Goal: Task Accomplishment & Management: Use online tool/utility

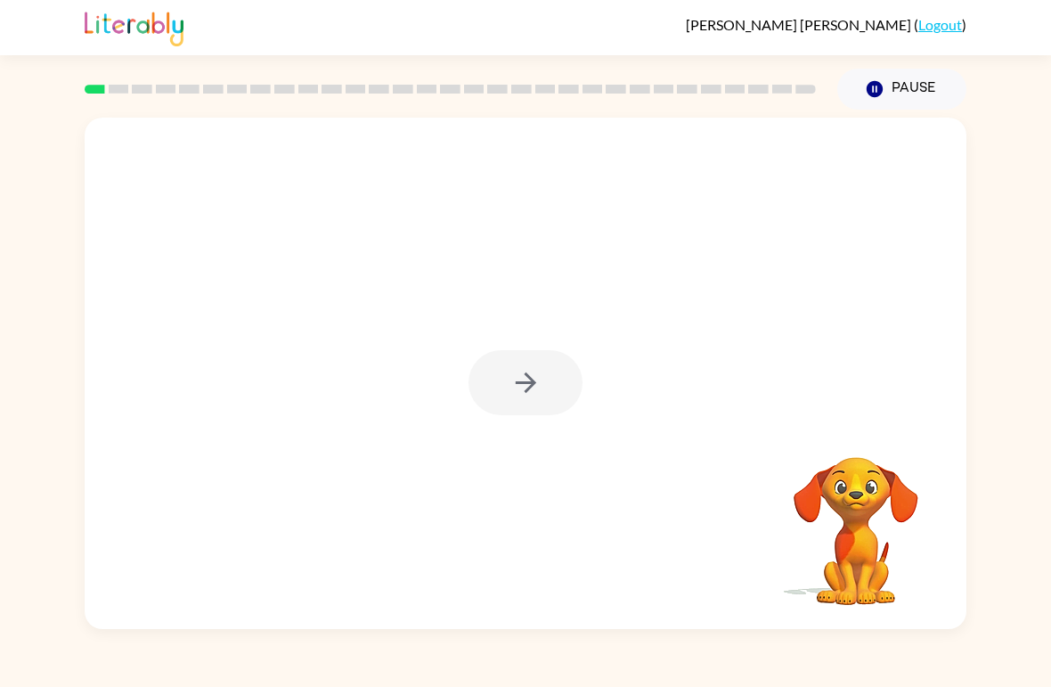
click at [8, 376] on div "Your browser must support playing .mp4 files to use Literably. Please try using…" at bounding box center [525, 369] width 1051 height 519
click at [559, 407] on div at bounding box center [526, 382] width 114 height 65
click at [879, 528] on video "Your browser must support playing .mp4 files to use Literably. Please try using…" at bounding box center [856, 518] width 178 height 178
click at [892, 520] on video "Your browser must support playing .mp4 files to use Literably. Please try using…" at bounding box center [856, 518] width 178 height 178
click at [899, 527] on video "Your browser must support playing .mp4 files to use Literably. Please try using…" at bounding box center [856, 518] width 178 height 178
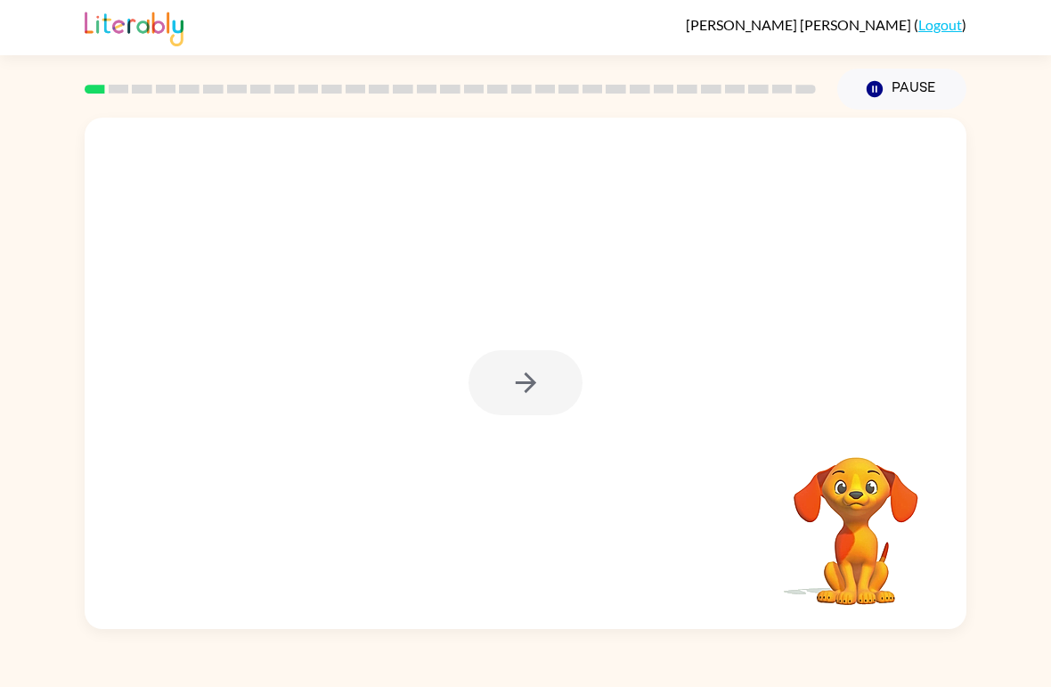
click at [948, 27] on link "Logout" at bounding box center [940, 24] width 44 height 17
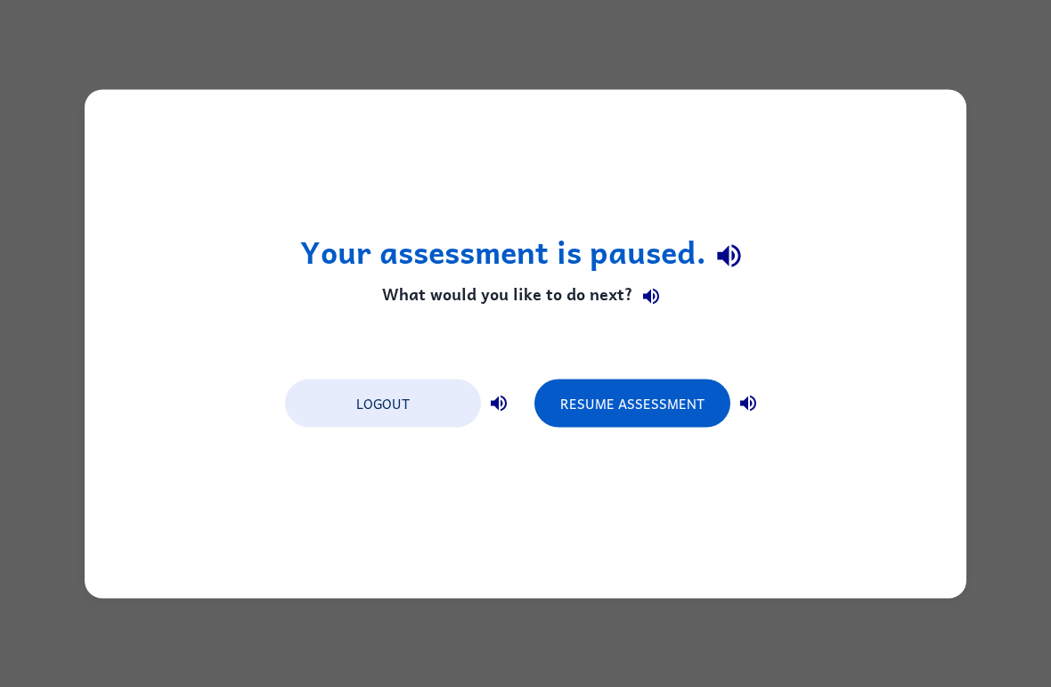
click at [585, 401] on button "Resume Assessment" at bounding box center [632, 403] width 196 height 48
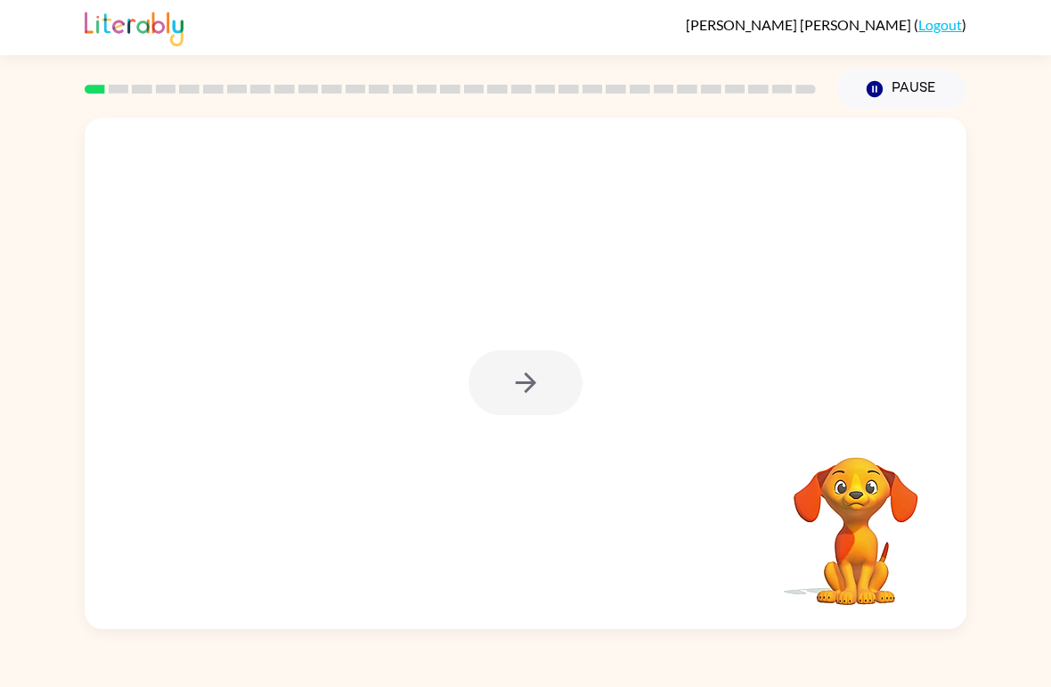
click at [519, 370] on div at bounding box center [526, 382] width 114 height 65
click at [518, 369] on div at bounding box center [526, 382] width 114 height 65
click at [984, 517] on div "Your browser must support playing .mp4 files to use Literably. Please try using…" at bounding box center [525, 369] width 1051 height 519
click at [792, 384] on div at bounding box center [526, 373] width 882 height 511
click at [581, 307] on div at bounding box center [526, 373] width 882 height 511
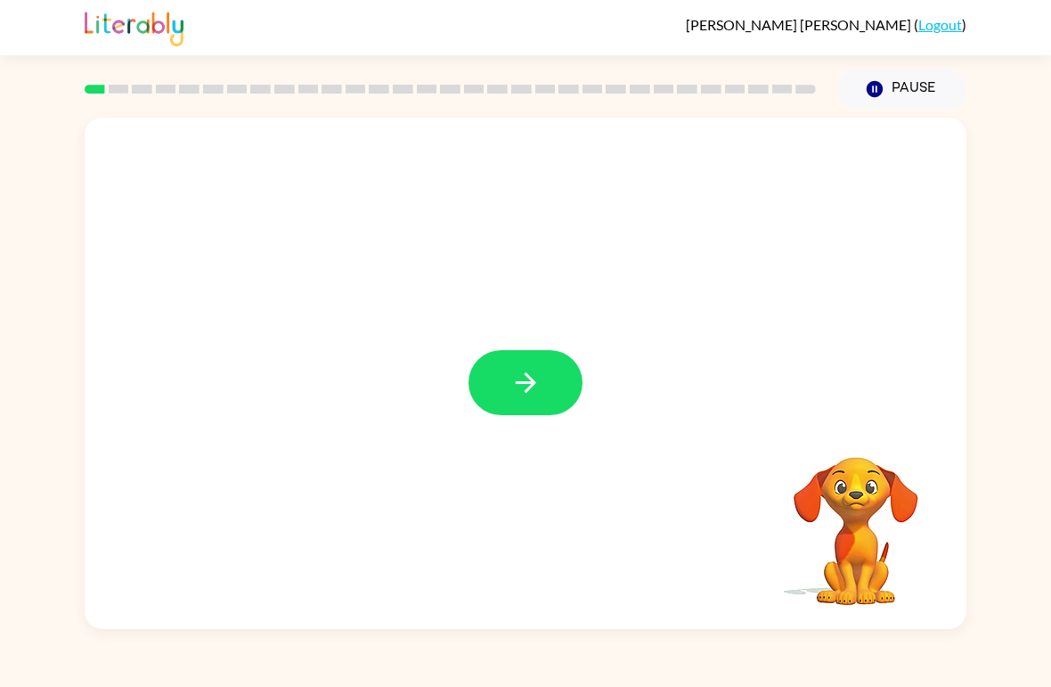
click at [537, 350] on button "button" at bounding box center [526, 382] width 114 height 65
click at [532, 345] on div at bounding box center [526, 373] width 882 height 511
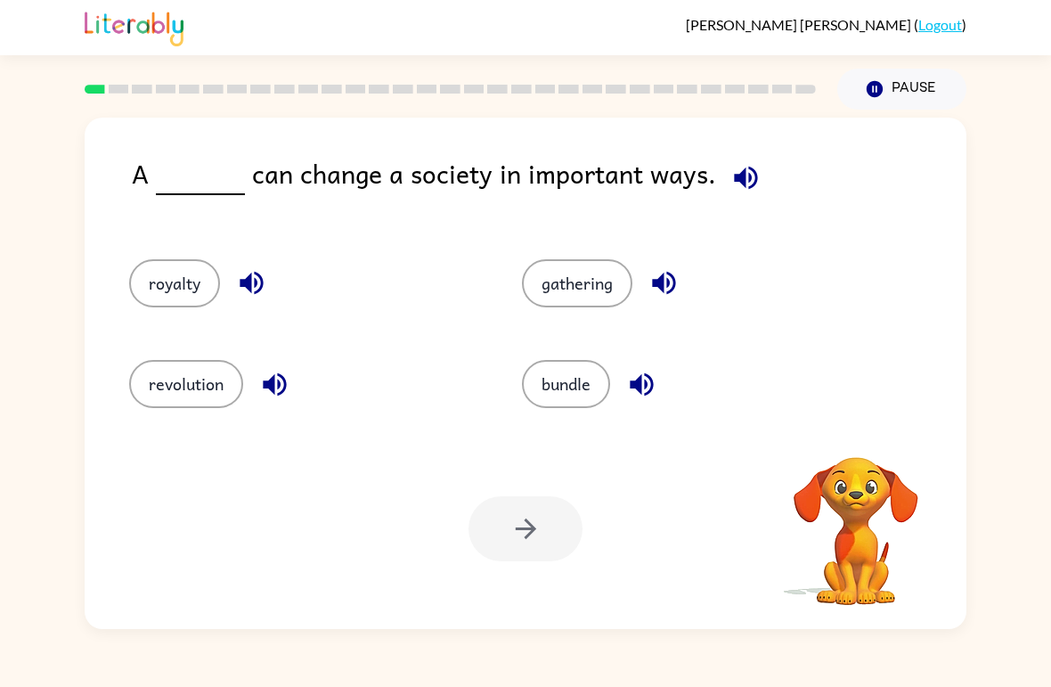
click at [590, 307] on button "gathering" at bounding box center [577, 283] width 110 height 48
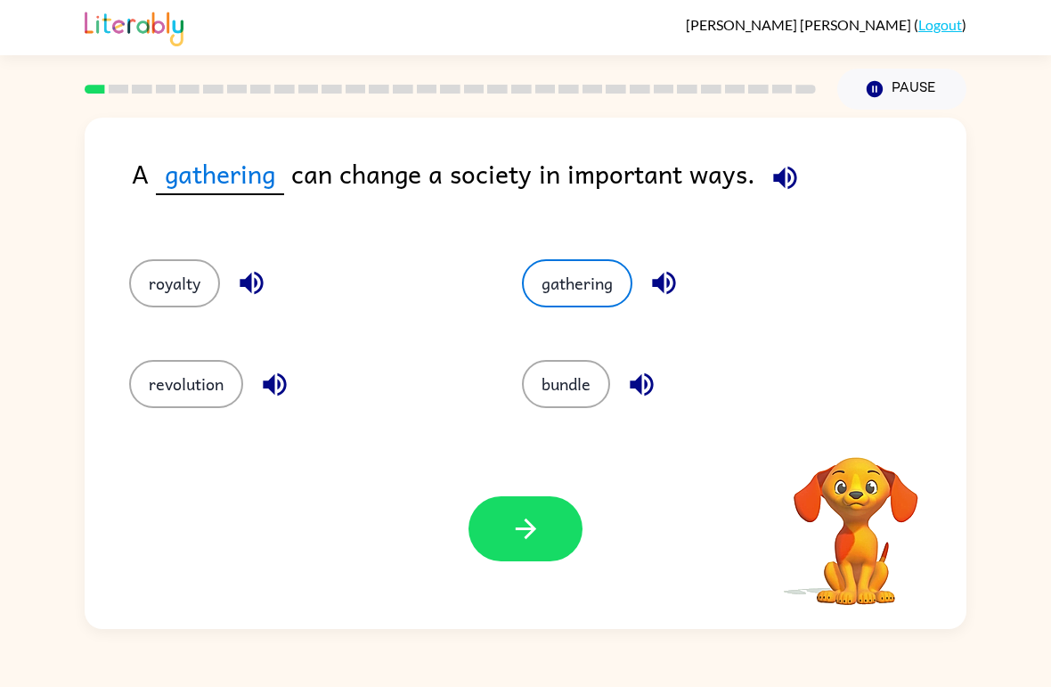
click at [603, 292] on button "gathering" at bounding box center [577, 283] width 110 height 48
click at [208, 230] on div "royalty" at bounding box center [291, 275] width 393 height 101
click at [156, 283] on button "royalty" at bounding box center [174, 283] width 91 height 48
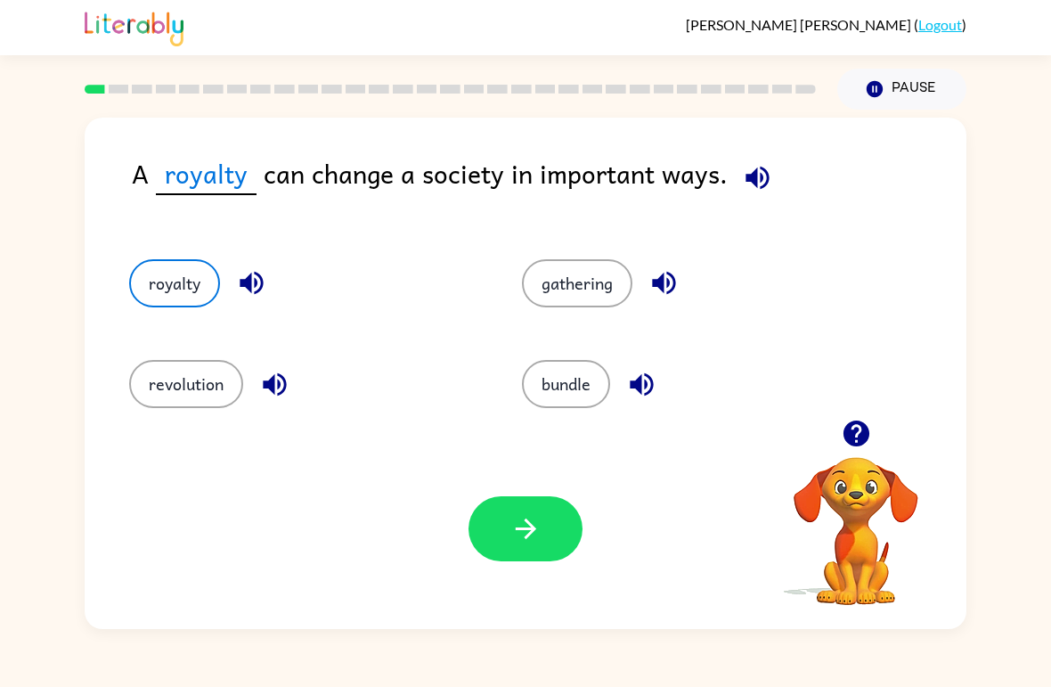
click at [206, 375] on button "revolution" at bounding box center [186, 384] width 114 height 48
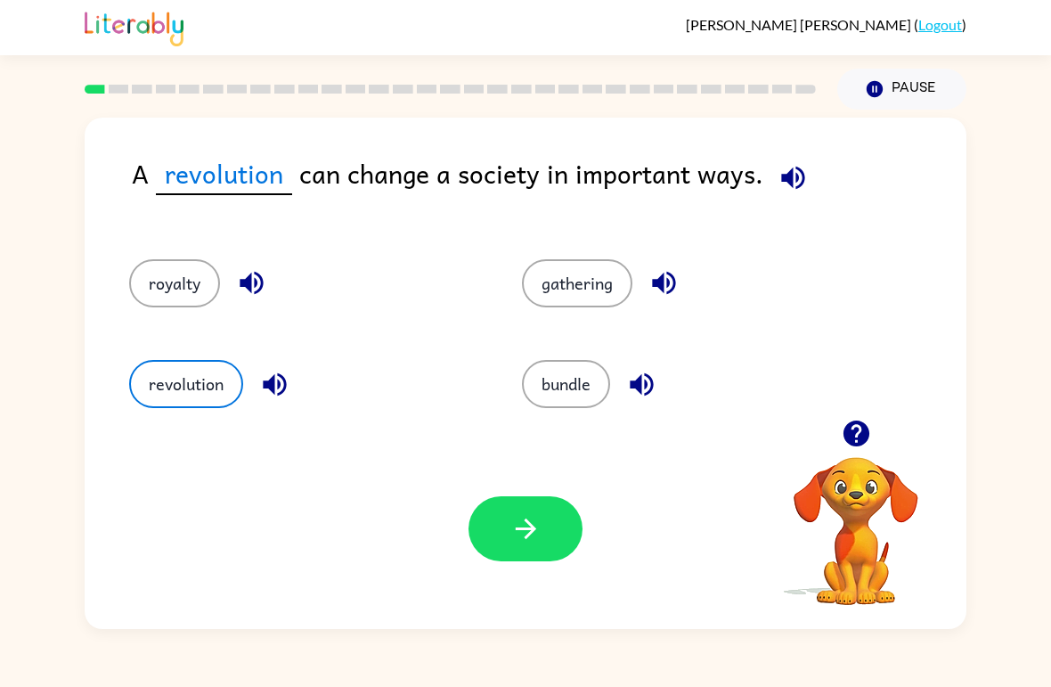
click at [491, 548] on button "button" at bounding box center [526, 528] width 114 height 65
click at [532, 539] on div at bounding box center [526, 528] width 114 height 65
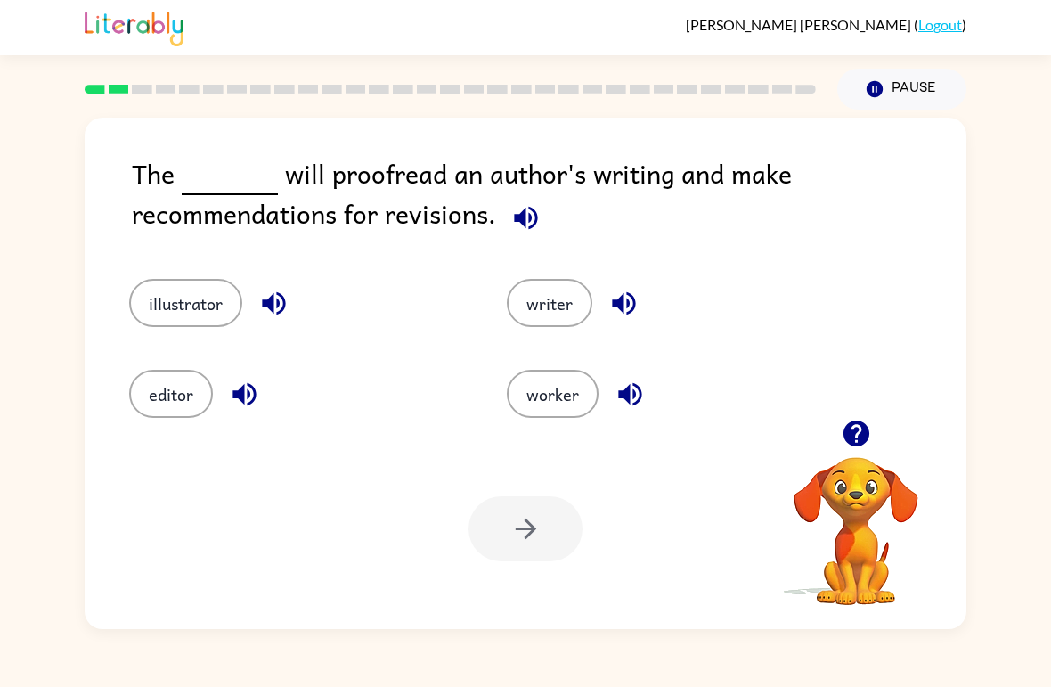
click at [520, 187] on div "The will proofread an author's writing and make recommendations for revisions." at bounding box center [549, 198] width 835 height 90
click at [519, 187] on div "The will proofread an author's writing and make recommendations for revisions." at bounding box center [549, 198] width 835 height 90
click at [524, 229] on icon "button" at bounding box center [525, 217] width 23 height 23
click at [532, 230] on icon "button" at bounding box center [525, 217] width 31 height 31
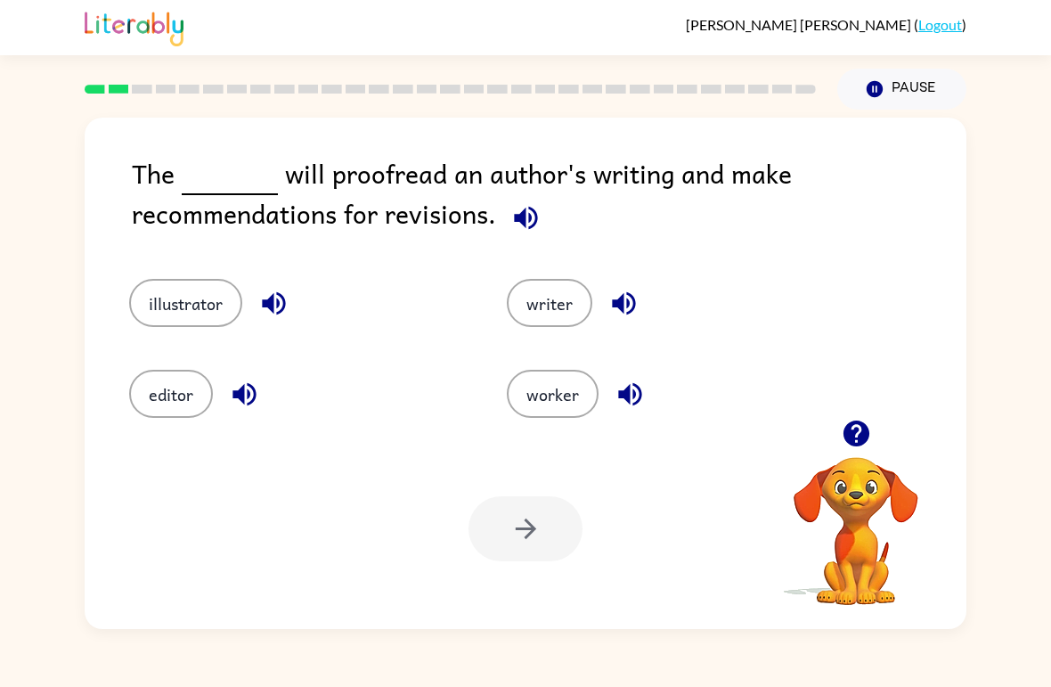
click at [545, 258] on div "writer" at bounding box center [662, 290] width 378 height 91
click at [175, 418] on button "editor" at bounding box center [171, 394] width 84 height 48
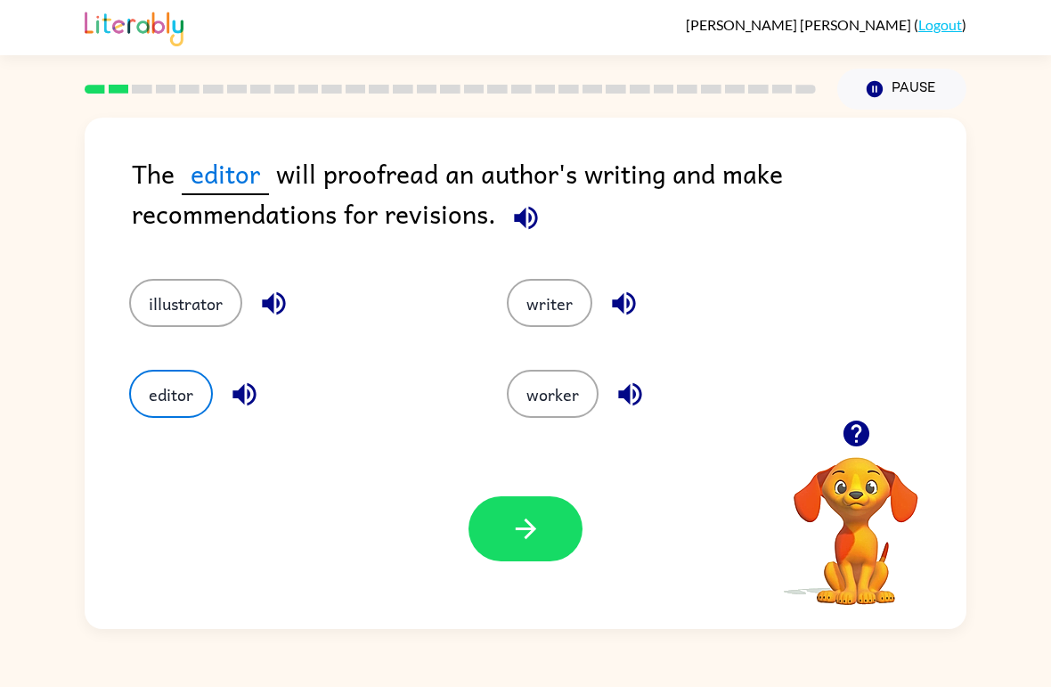
click at [536, 536] on icon "button" at bounding box center [525, 528] width 31 height 31
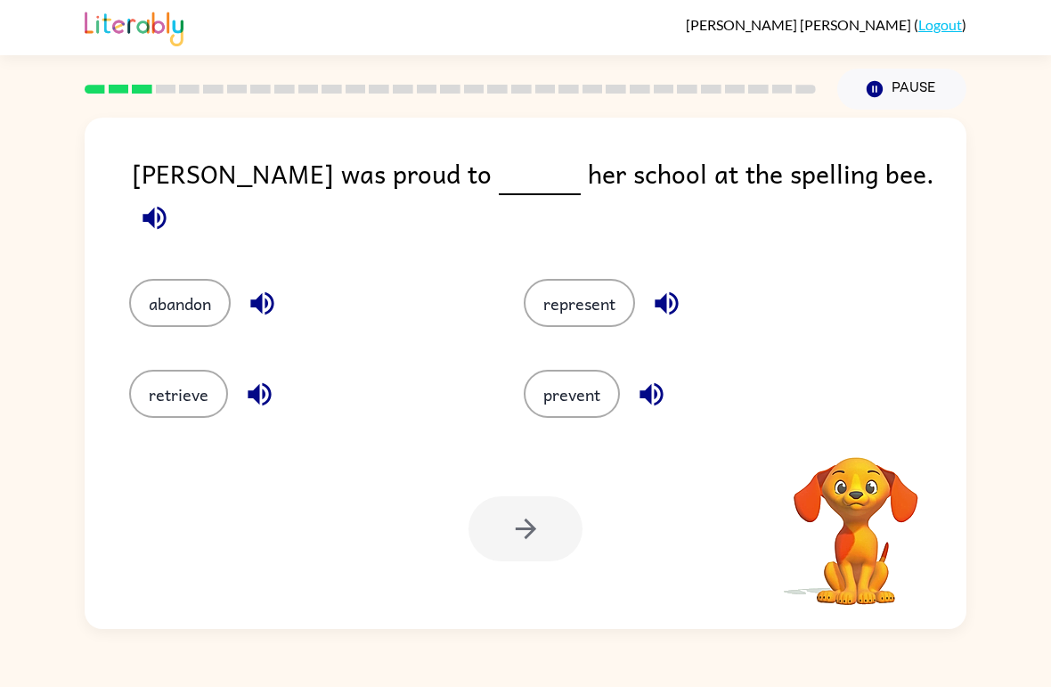
click at [537, 526] on div at bounding box center [526, 528] width 114 height 65
click at [523, 525] on div at bounding box center [526, 528] width 114 height 65
click at [547, 370] on button "prevent" at bounding box center [572, 394] width 96 height 48
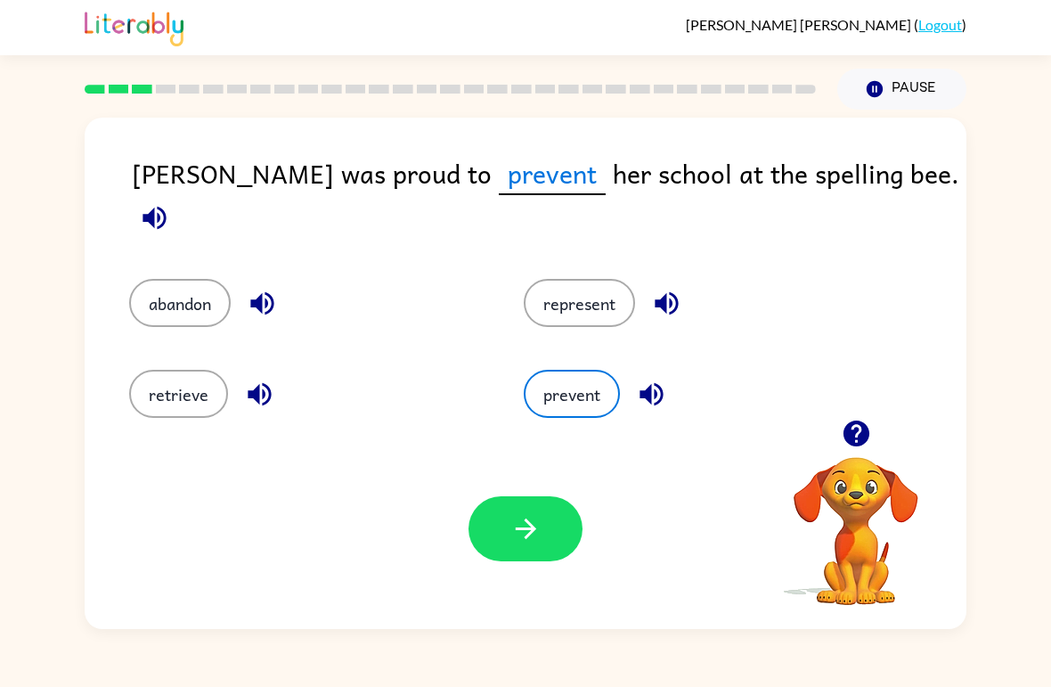
click at [581, 301] on button "represent" at bounding box center [579, 303] width 111 height 48
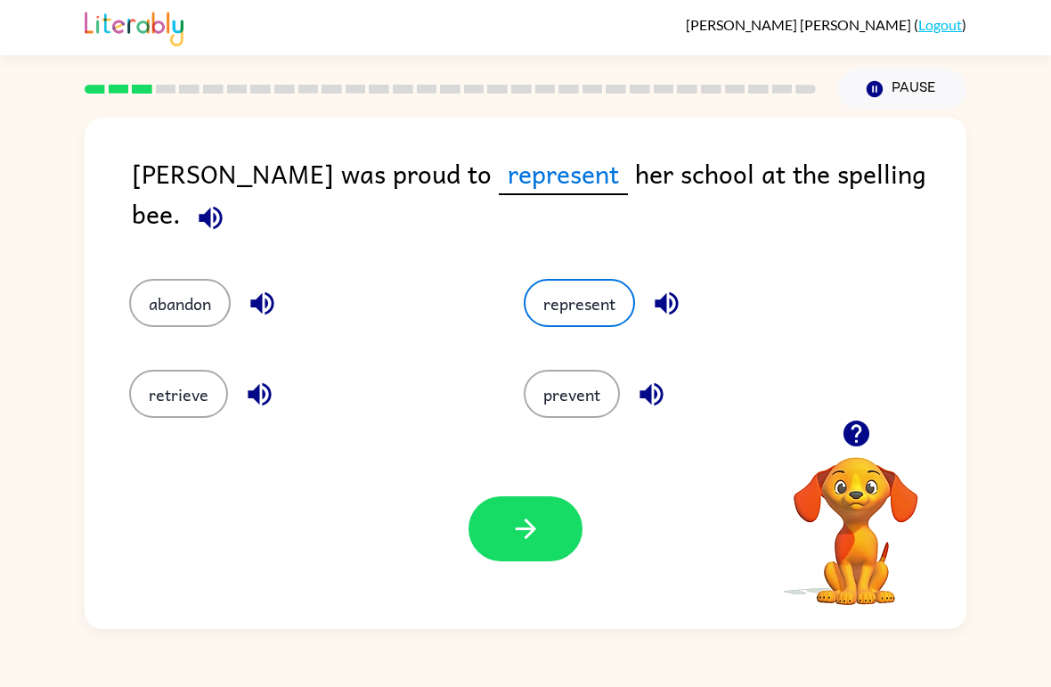
click at [544, 543] on button "button" at bounding box center [526, 528] width 114 height 65
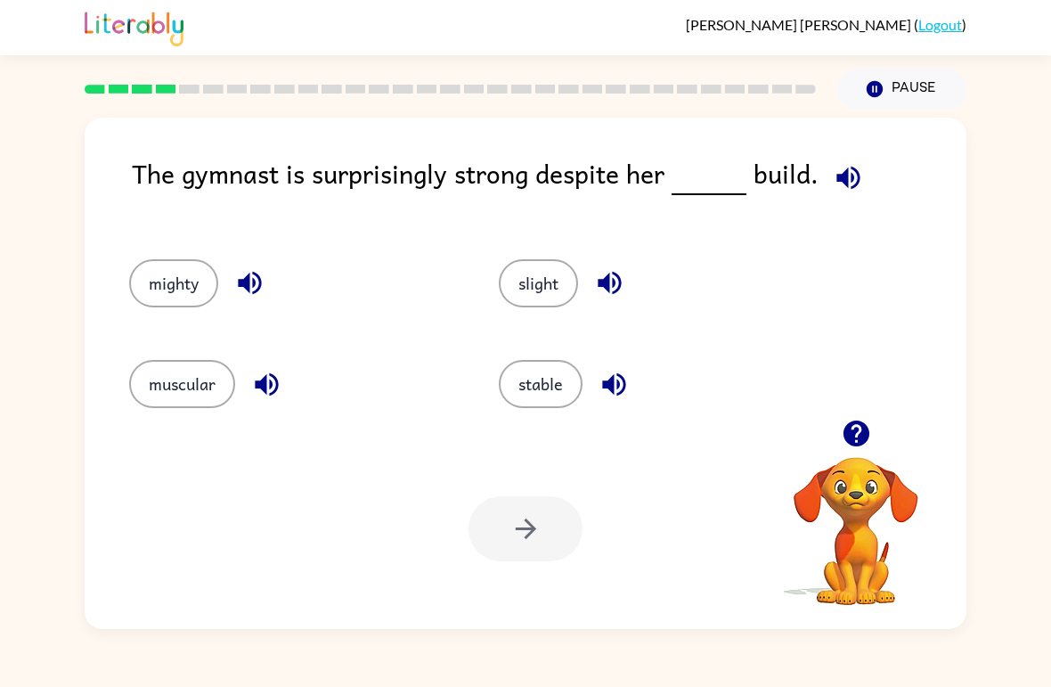
click at [173, 392] on button "muscular" at bounding box center [182, 384] width 106 height 48
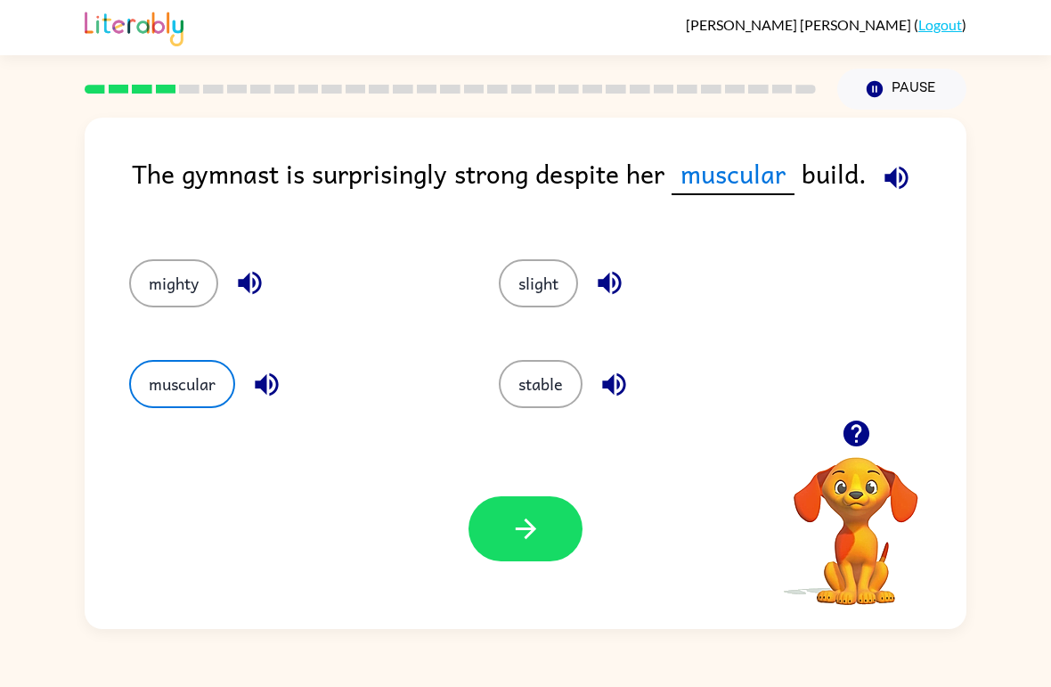
click at [540, 559] on button "button" at bounding box center [526, 528] width 114 height 65
click at [508, 535] on div at bounding box center [526, 528] width 114 height 65
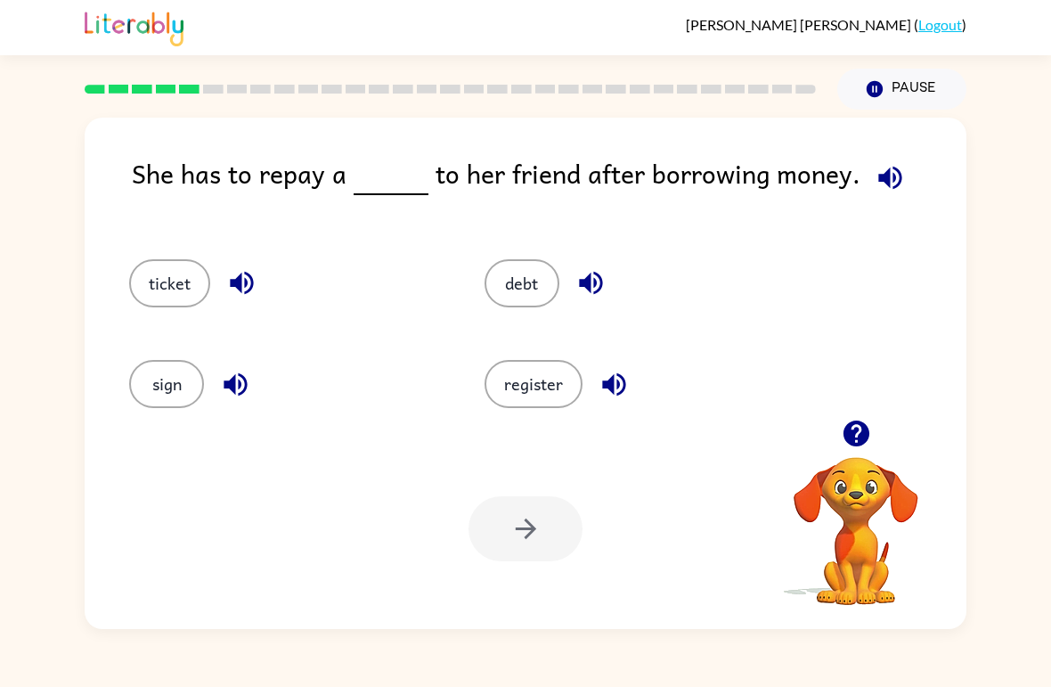
click at [505, 286] on button "debt" at bounding box center [522, 283] width 75 height 48
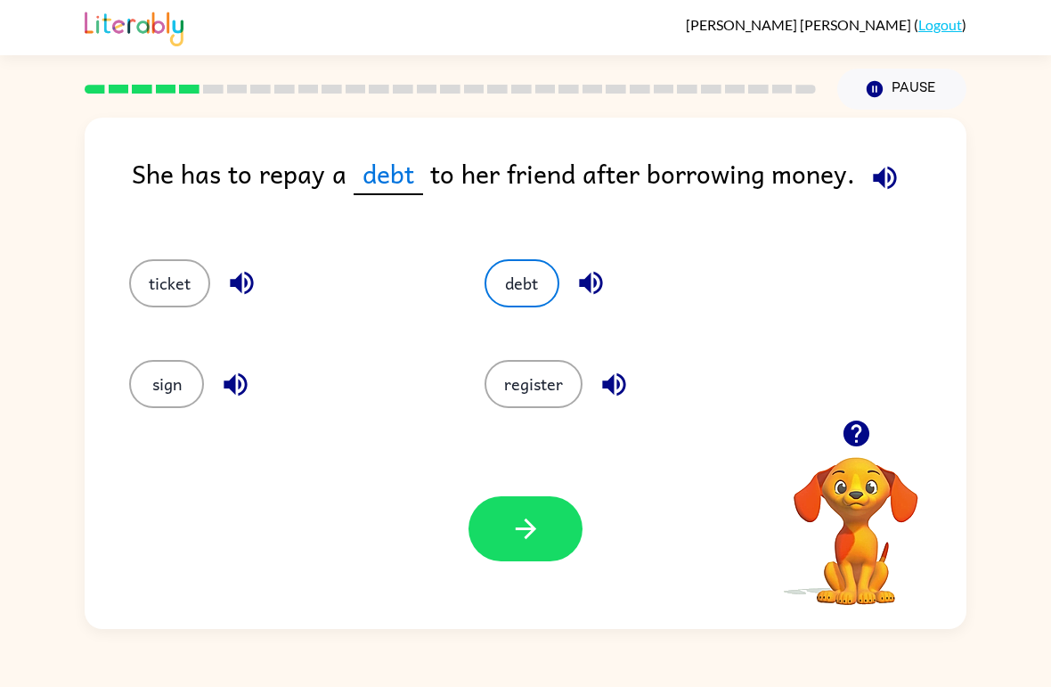
click at [539, 548] on button "button" at bounding box center [526, 528] width 114 height 65
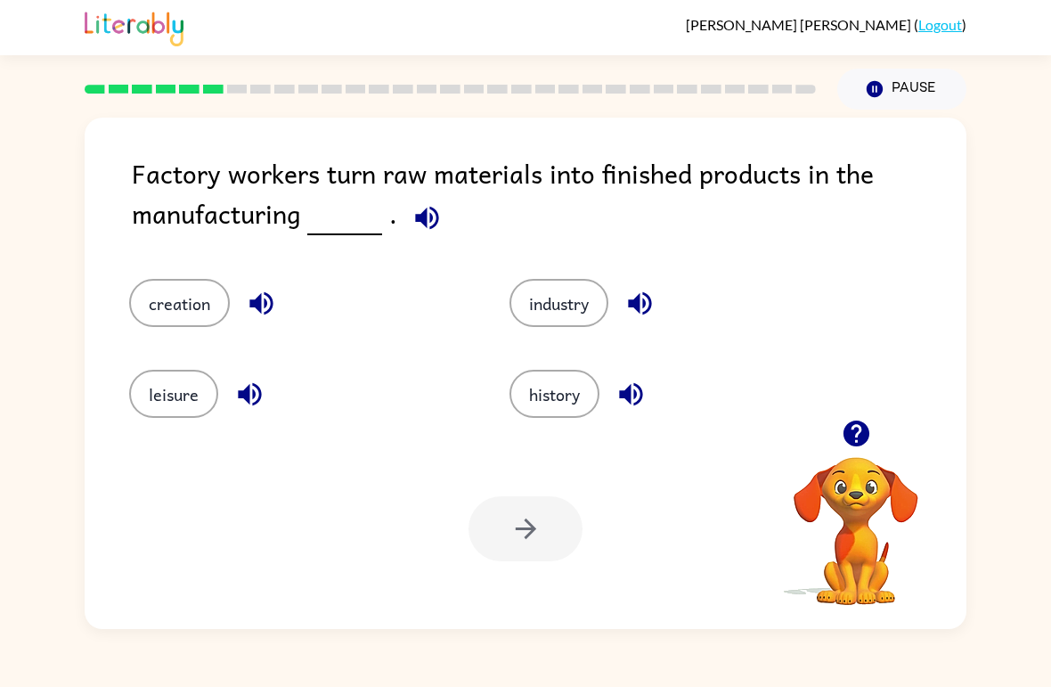
click at [600, 306] on button "industry" at bounding box center [559, 303] width 99 height 48
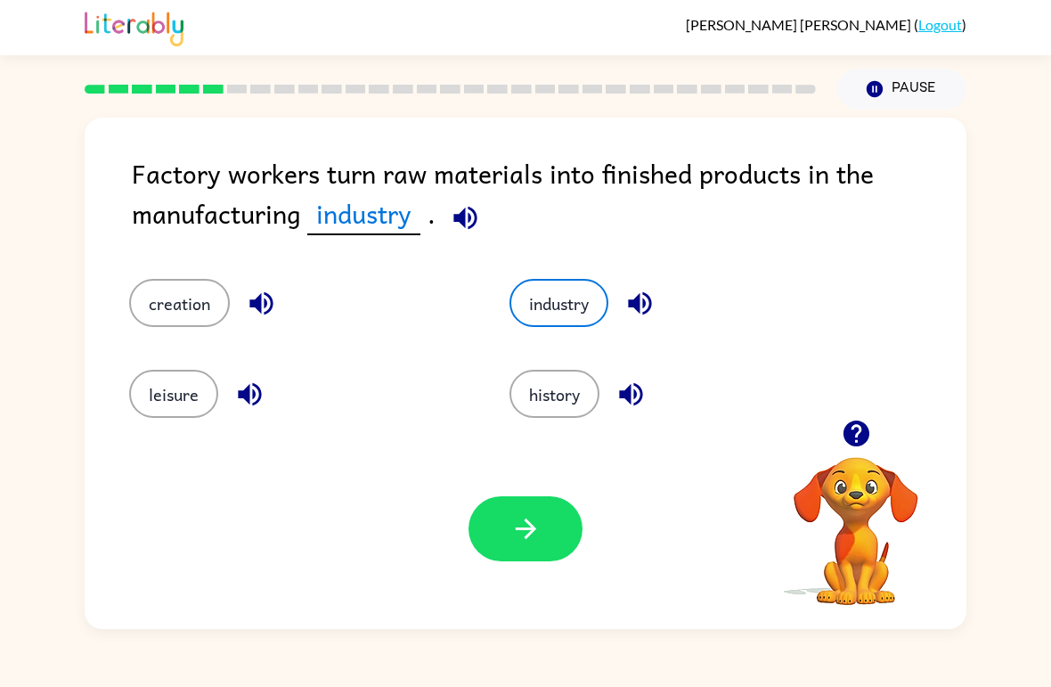
click at [551, 543] on button "button" at bounding box center [526, 528] width 114 height 65
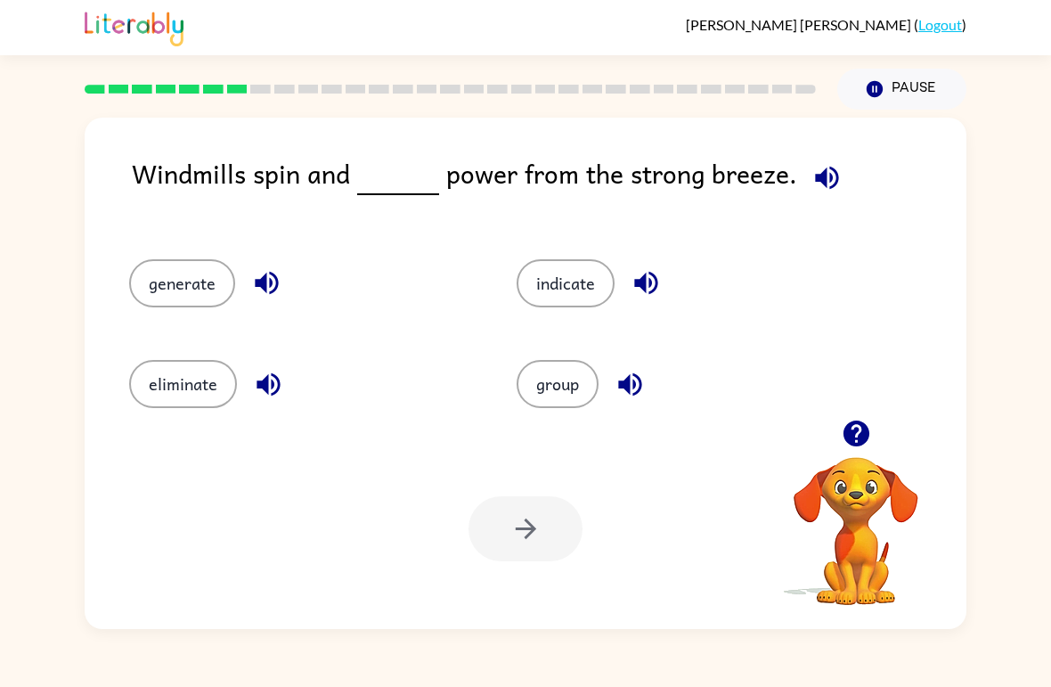
click at [144, 255] on div "generate" at bounding box center [289, 275] width 388 height 101
click at [143, 267] on button "generate" at bounding box center [182, 283] width 106 height 48
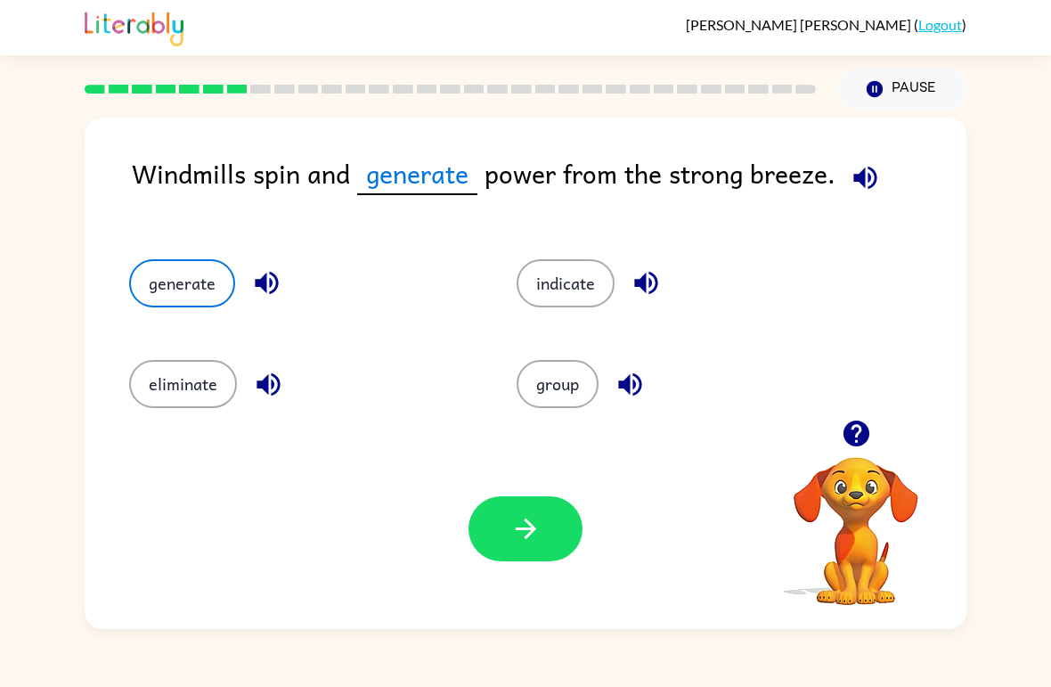
click at [528, 550] on button "button" at bounding box center [526, 528] width 114 height 65
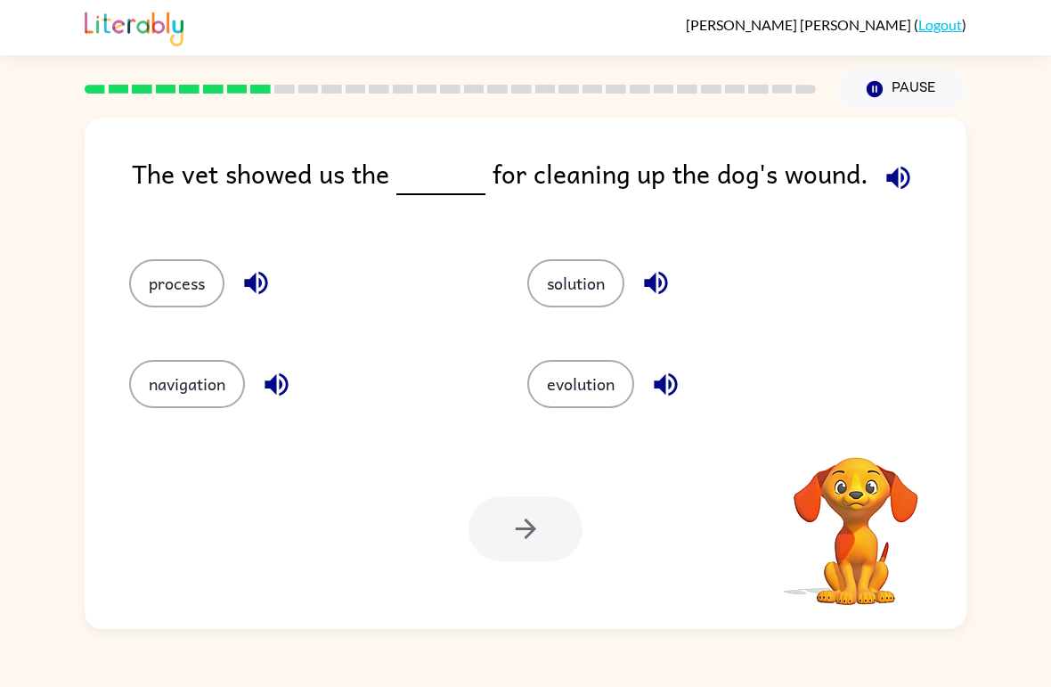
click at [172, 294] on button "process" at bounding box center [176, 283] width 95 height 48
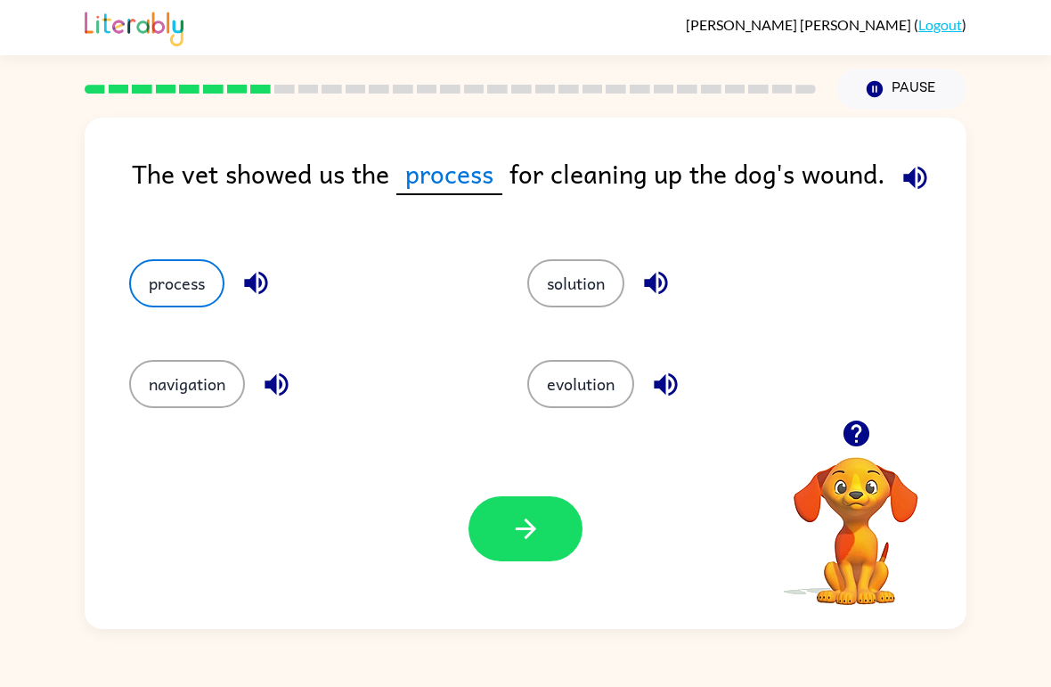
click at [500, 526] on button "button" at bounding box center [526, 528] width 114 height 65
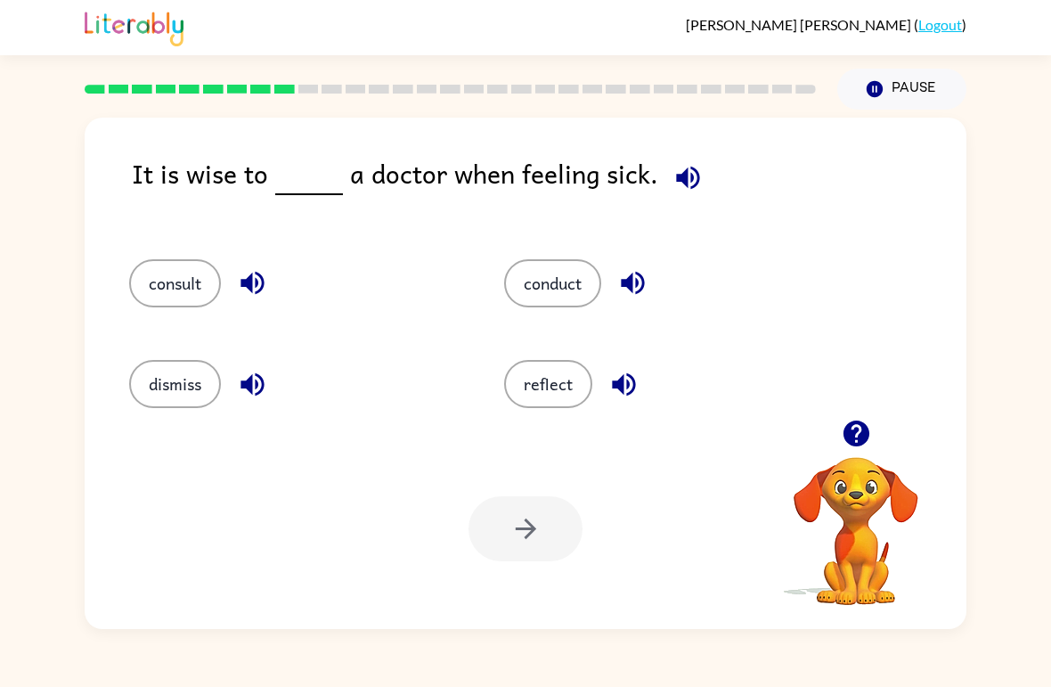
click at [161, 288] on button "consult" at bounding box center [175, 283] width 92 height 48
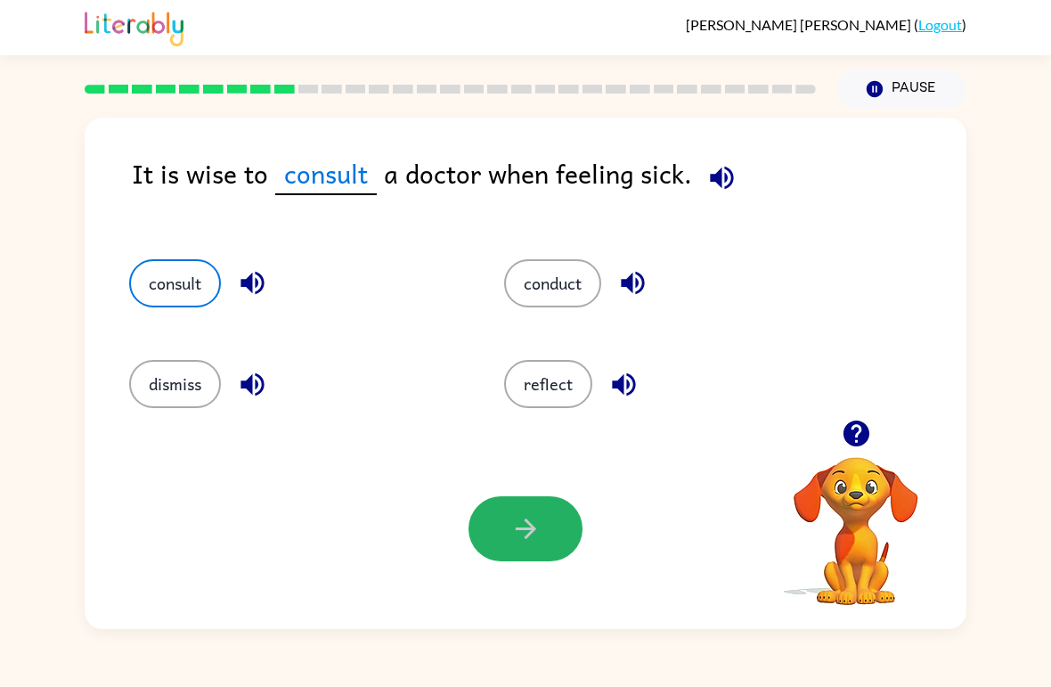
click at [531, 524] on icon "button" at bounding box center [525, 528] width 31 height 31
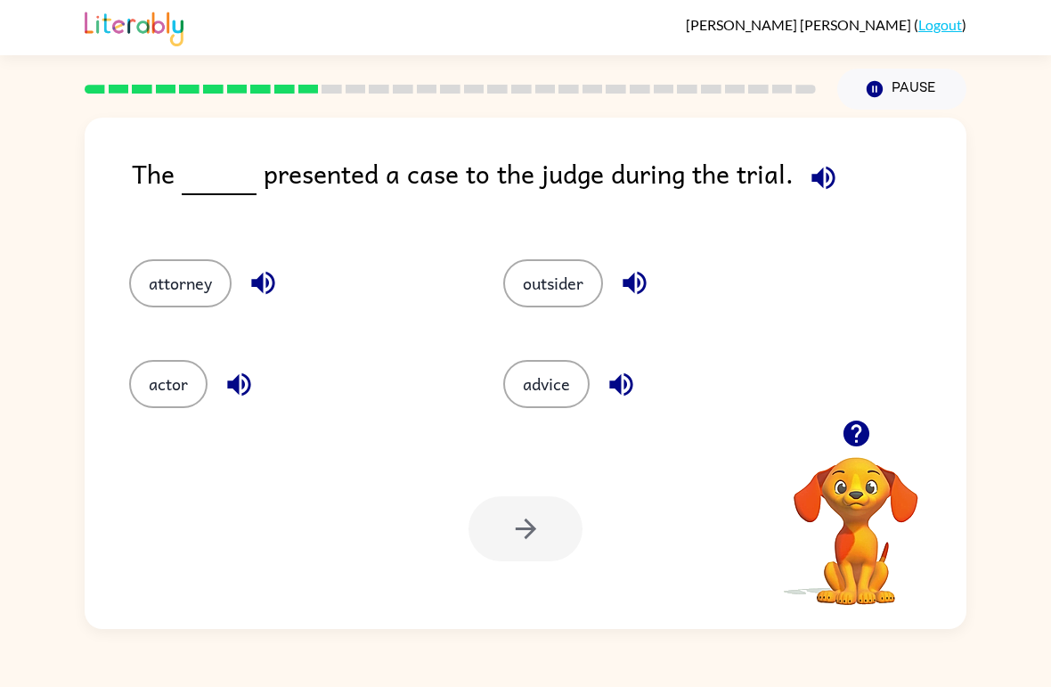
click at [198, 290] on button "attorney" at bounding box center [180, 283] width 102 height 48
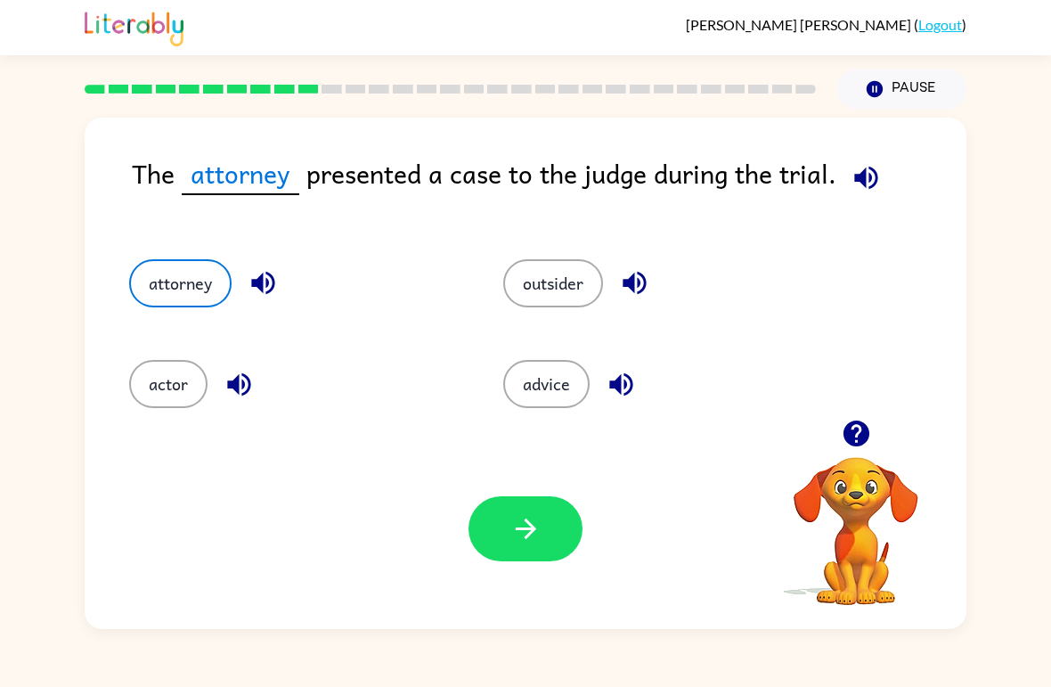
click at [534, 535] on icon "button" at bounding box center [525, 528] width 31 height 31
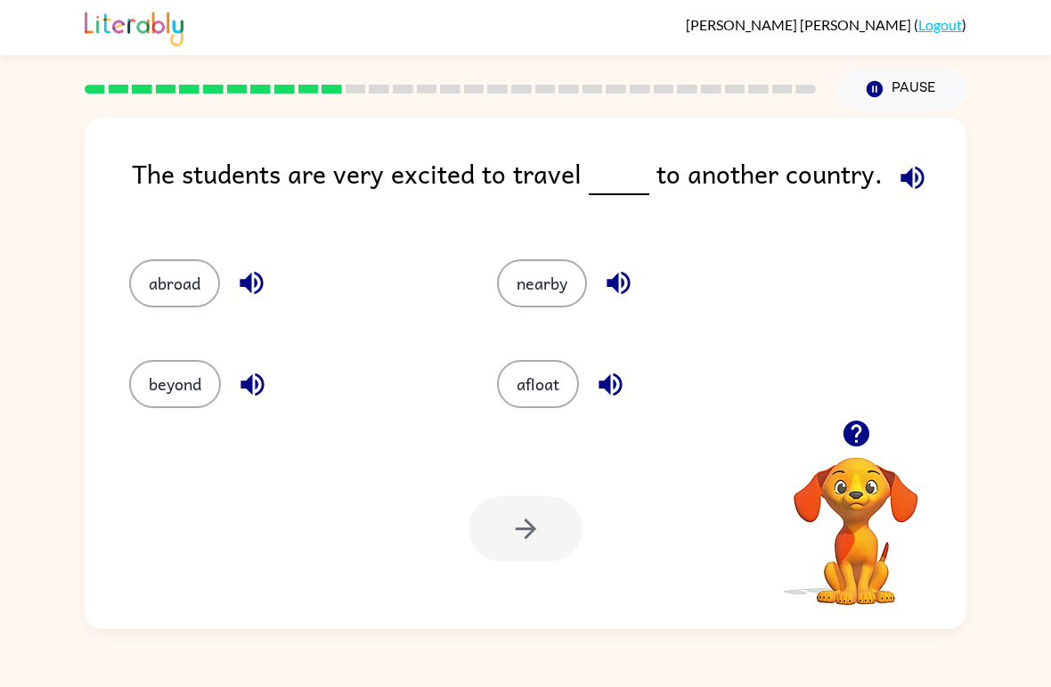
click at [143, 279] on button "abroad" at bounding box center [174, 283] width 91 height 48
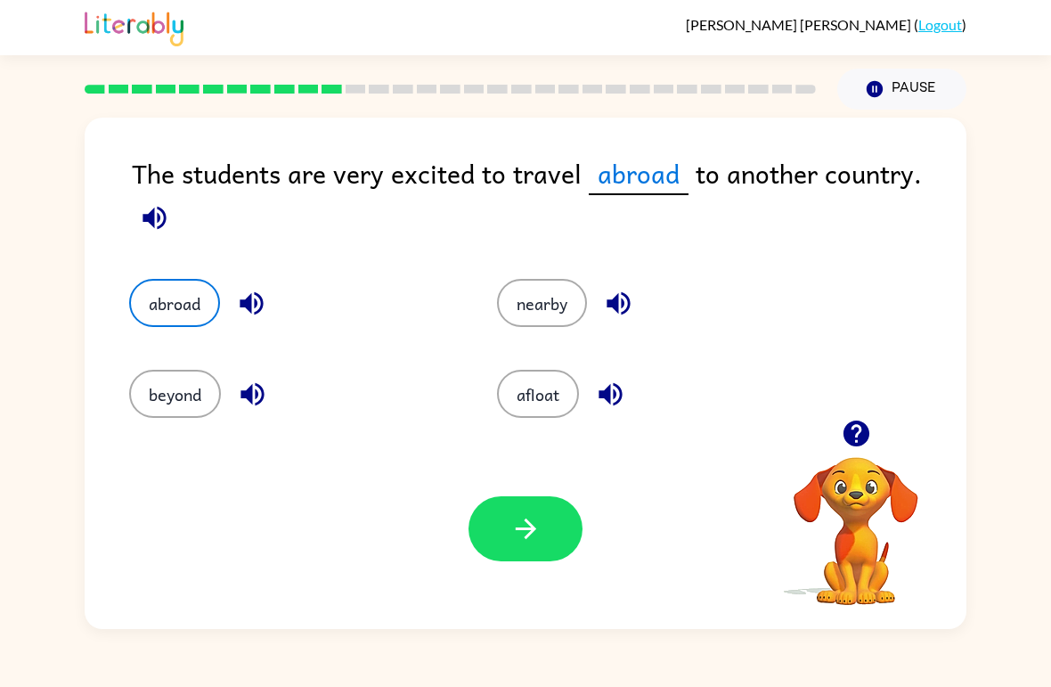
click at [530, 538] on icon "button" at bounding box center [525, 528] width 31 height 31
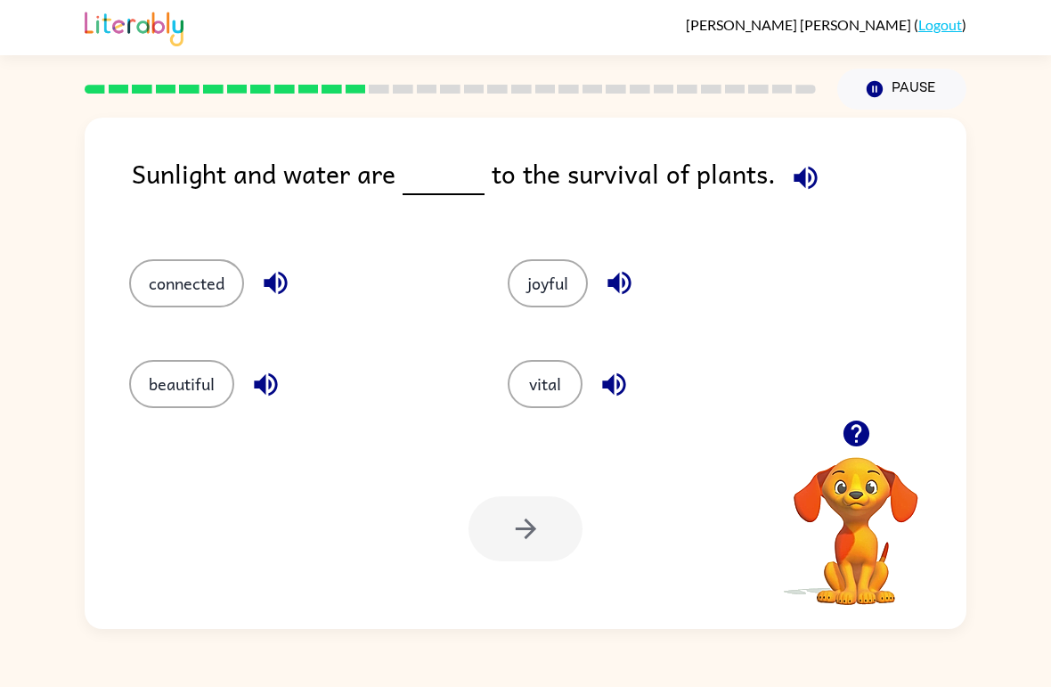
click at [547, 396] on button "vital" at bounding box center [545, 384] width 75 height 48
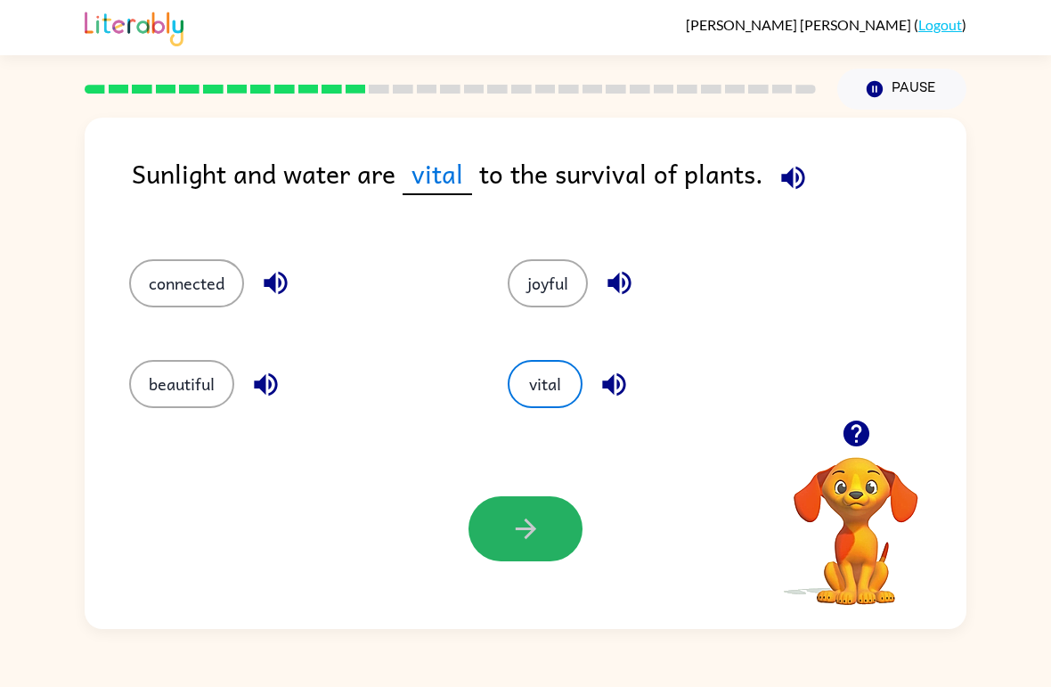
click at [543, 557] on button "button" at bounding box center [526, 528] width 114 height 65
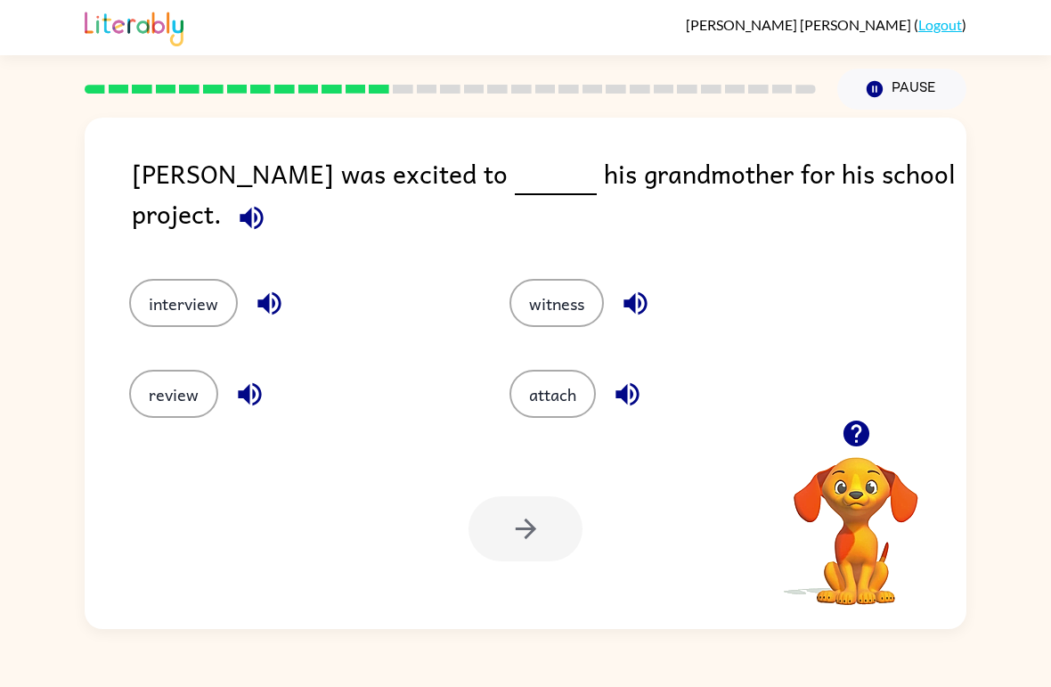
click at [152, 290] on button "interview" at bounding box center [183, 303] width 109 height 48
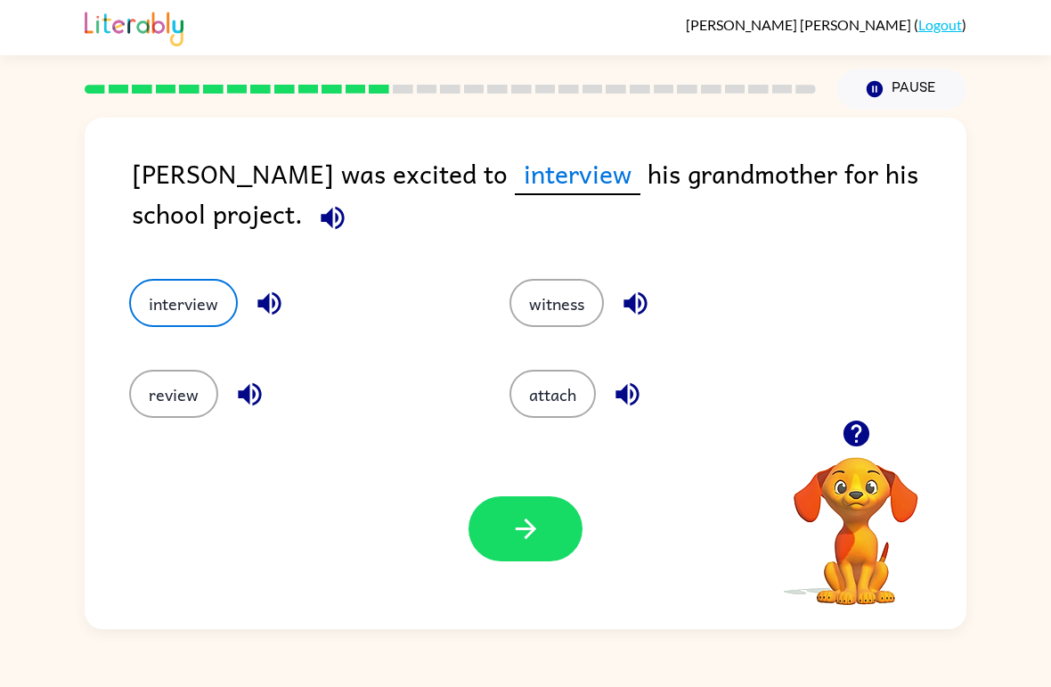
click at [559, 543] on button "button" at bounding box center [526, 528] width 114 height 65
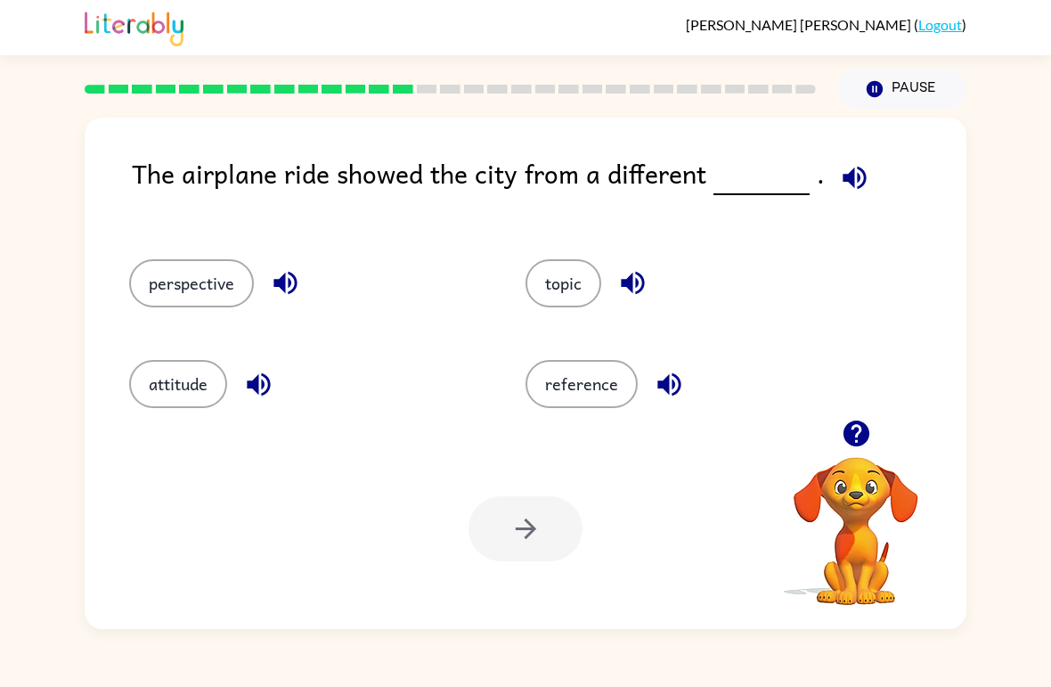
click at [170, 262] on button "perspective" at bounding box center [191, 283] width 125 height 48
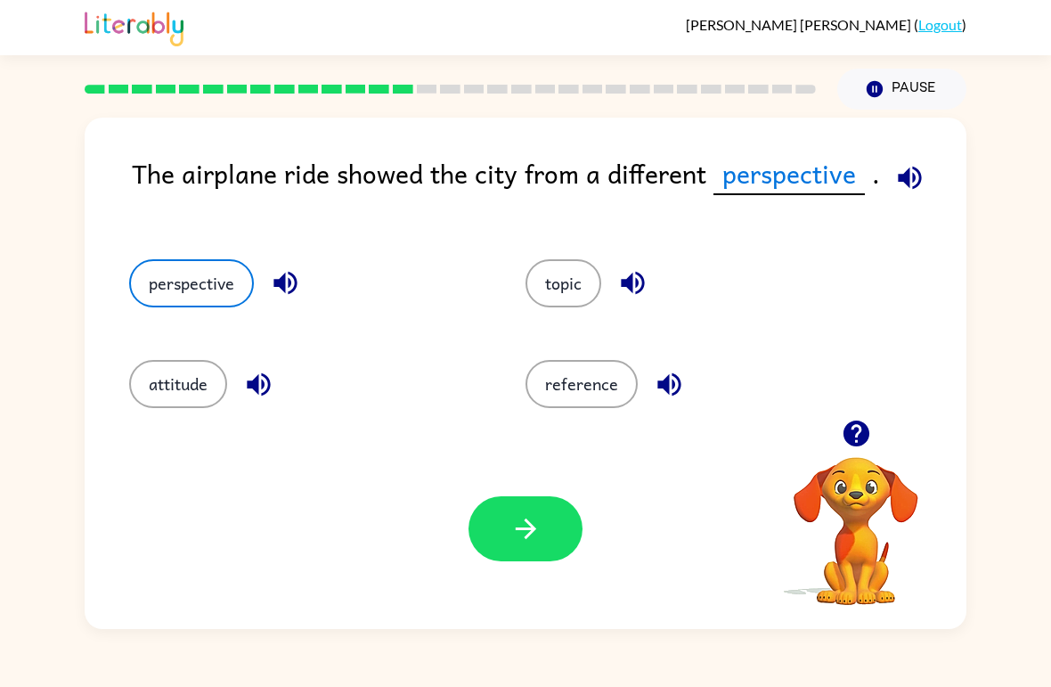
click at [151, 388] on button "attitude" at bounding box center [178, 384] width 98 height 48
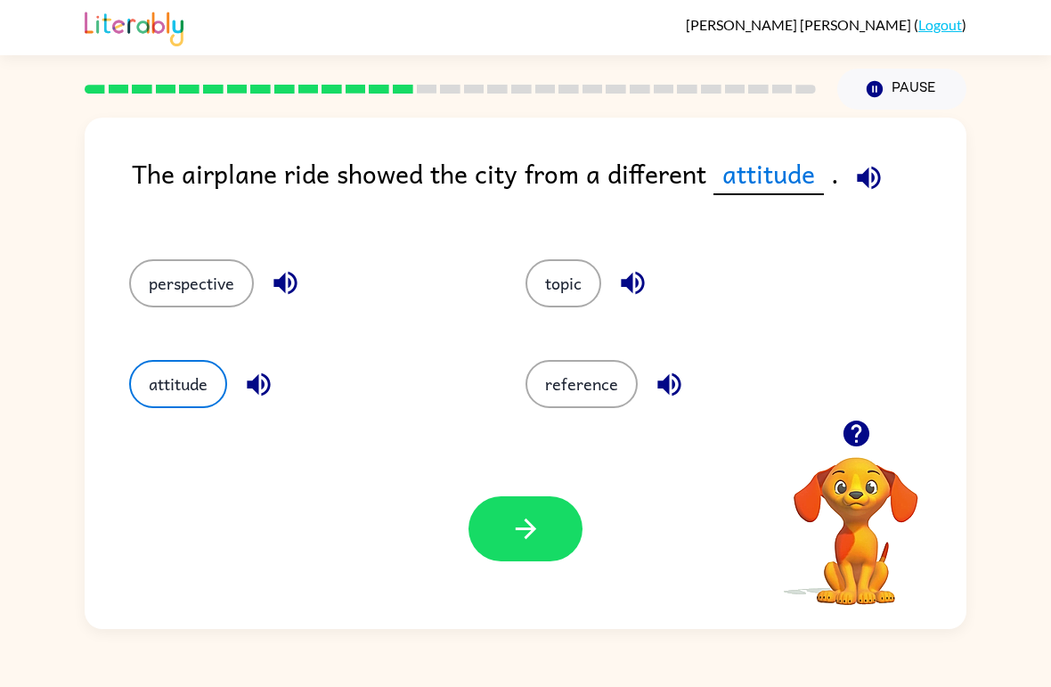
click at [514, 551] on button "button" at bounding box center [526, 528] width 114 height 65
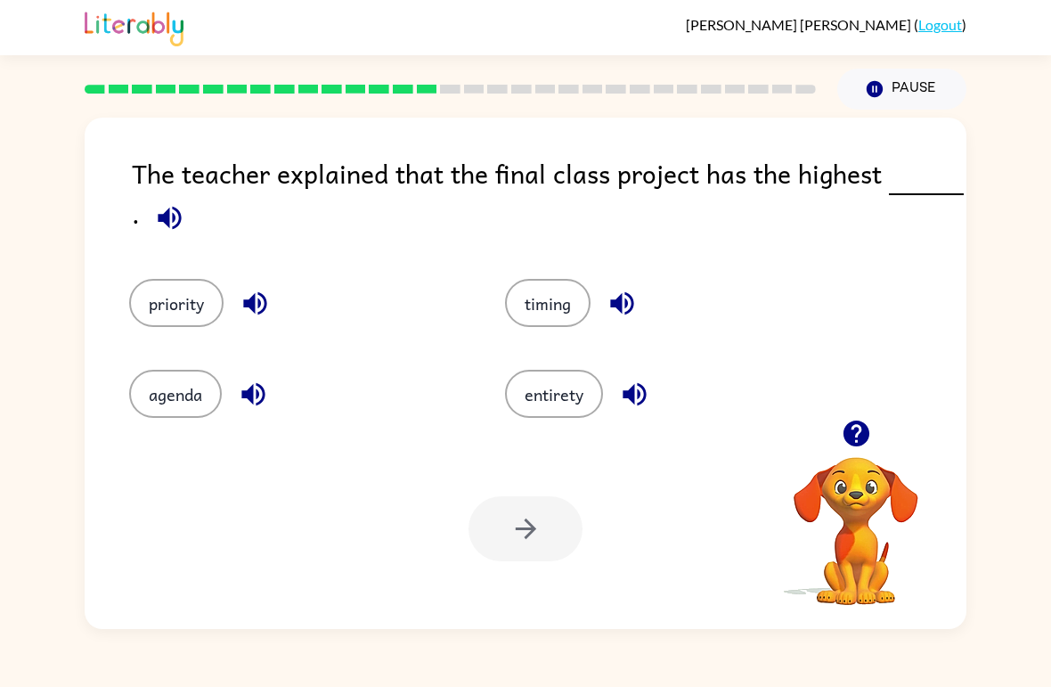
click at [199, 323] on button "priority" at bounding box center [176, 303] width 94 height 48
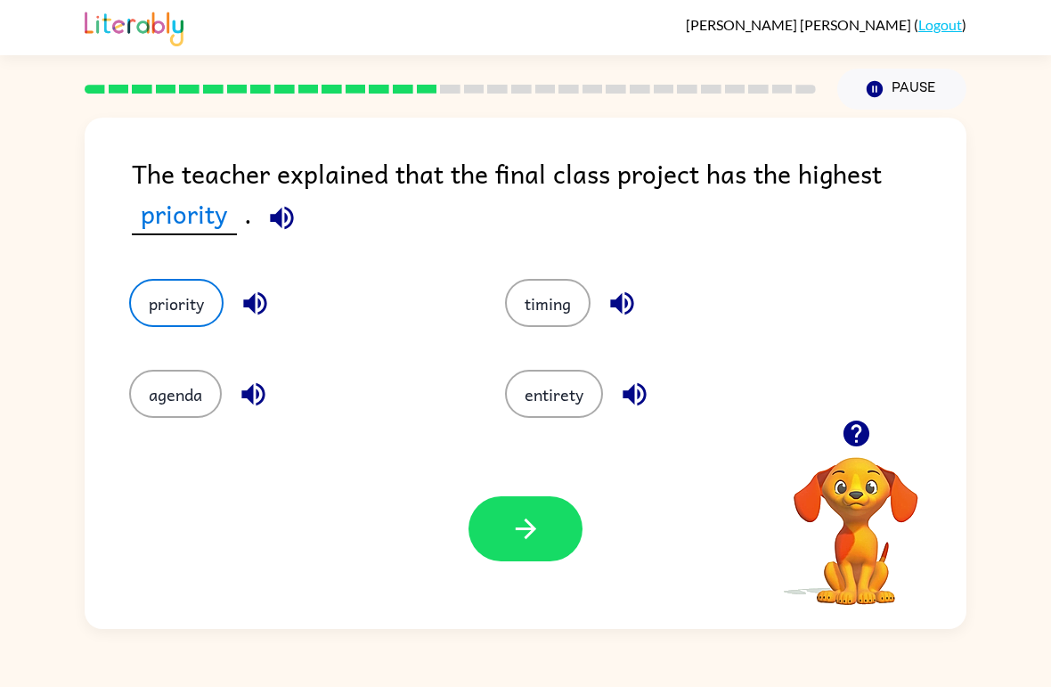
click at [538, 535] on icon "button" at bounding box center [525, 528] width 31 height 31
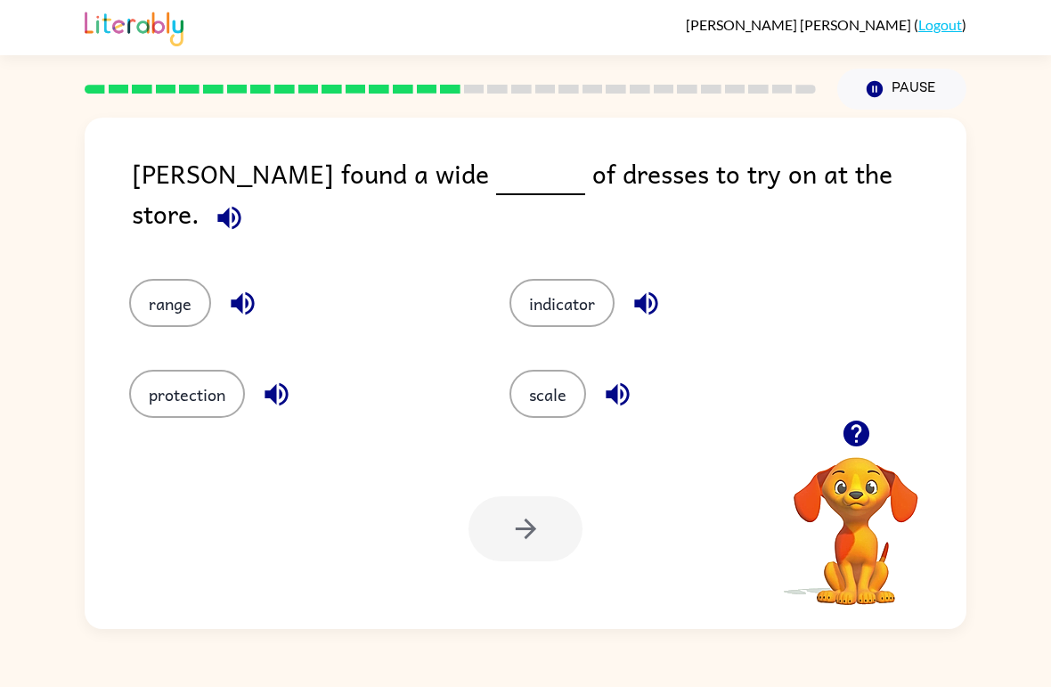
click at [192, 253] on div "range" at bounding box center [285, 290] width 380 height 91
click at [175, 279] on button "range" at bounding box center [170, 303] width 82 height 48
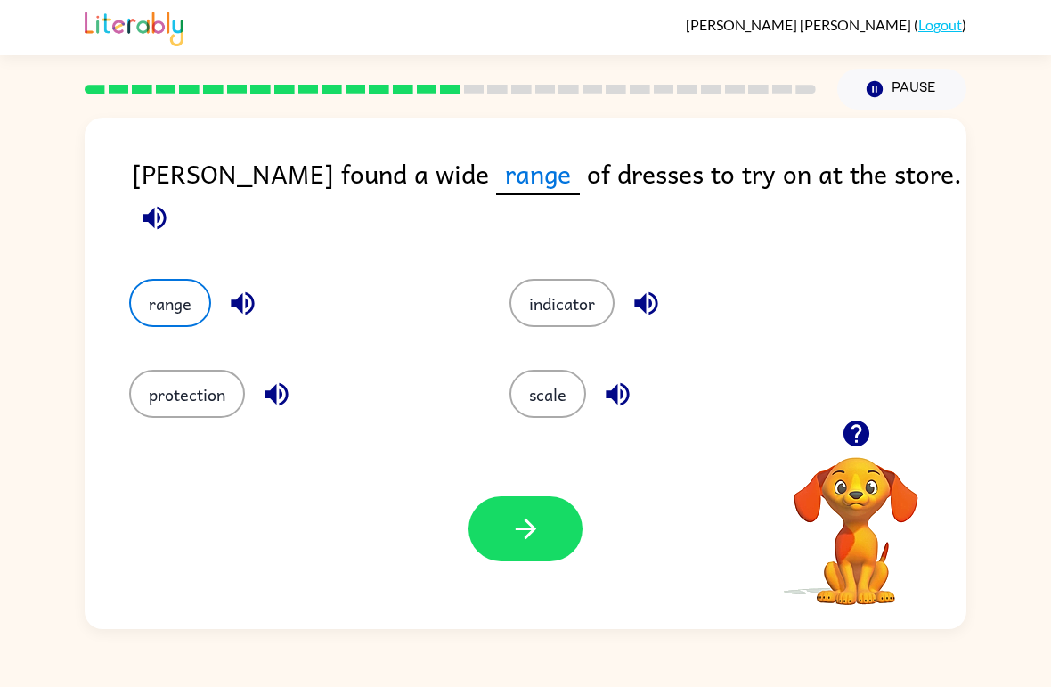
click at [555, 559] on button "button" at bounding box center [526, 528] width 114 height 65
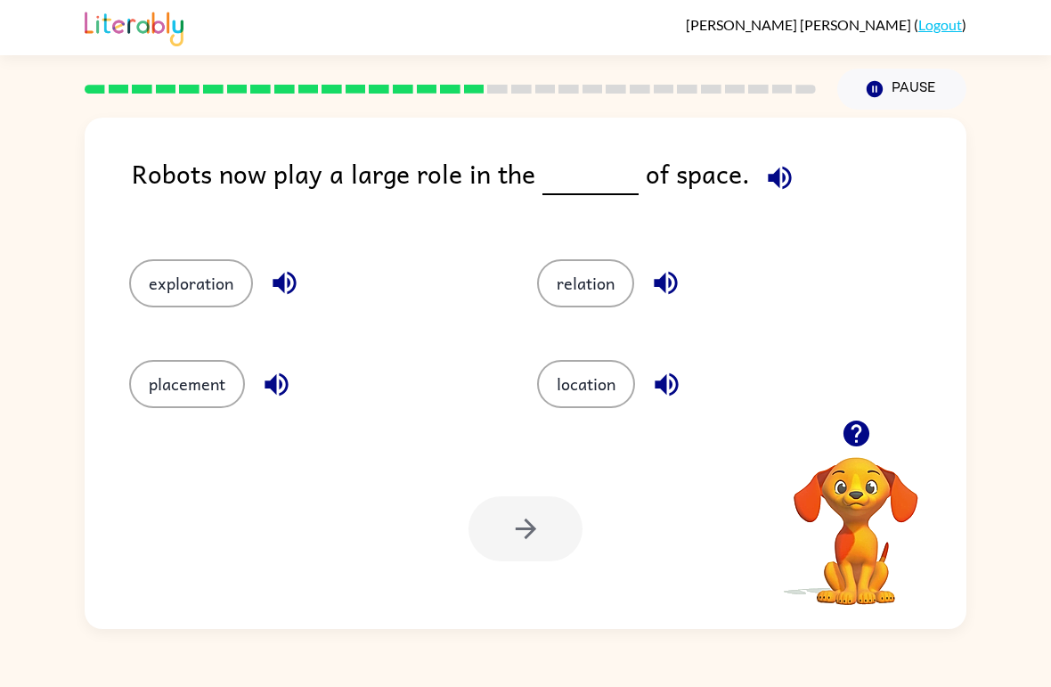
click at [174, 252] on div "exploration" at bounding box center [299, 275] width 408 height 101
click at [202, 264] on button "exploration" at bounding box center [191, 283] width 124 height 48
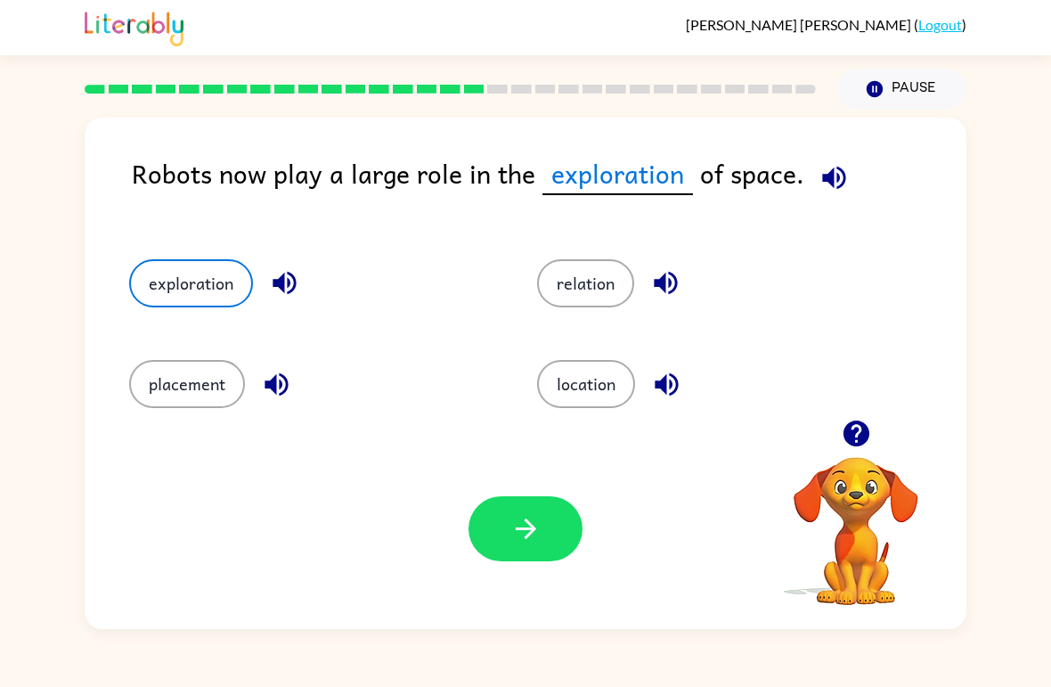
click at [523, 551] on button "button" at bounding box center [526, 528] width 114 height 65
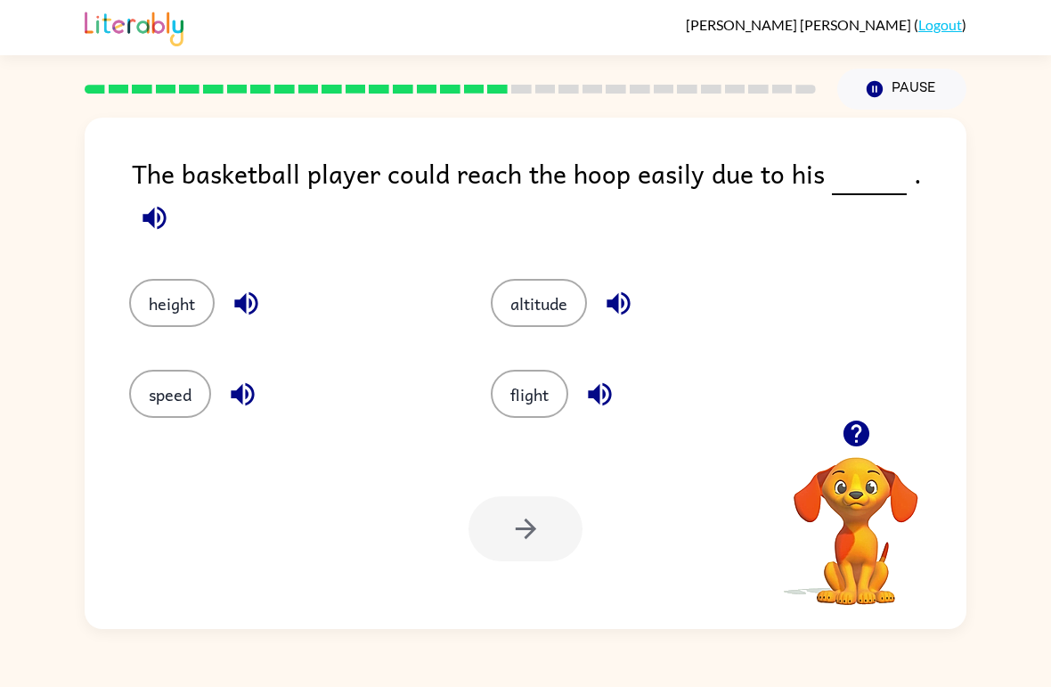
click at [443, 188] on div "The basketball player could reach the hoop easily due to his ." at bounding box center [549, 198] width 835 height 90
click at [520, 194] on div "The basketball player could reach the hoop easily due to his ." at bounding box center [549, 198] width 835 height 90
click at [561, 194] on div "The basketball player could reach the hoop easily due to his ." at bounding box center [549, 198] width 835 height 90
click at [615, 195] on div "The basketball player could reach the hoop easily due to his ." at bounding box center [549, 198] width 835 height 90
click at [738, 197] on div "The basketball player could reach the hoop easily due to his ." at bounding box center [549, 198] width 835 height 90
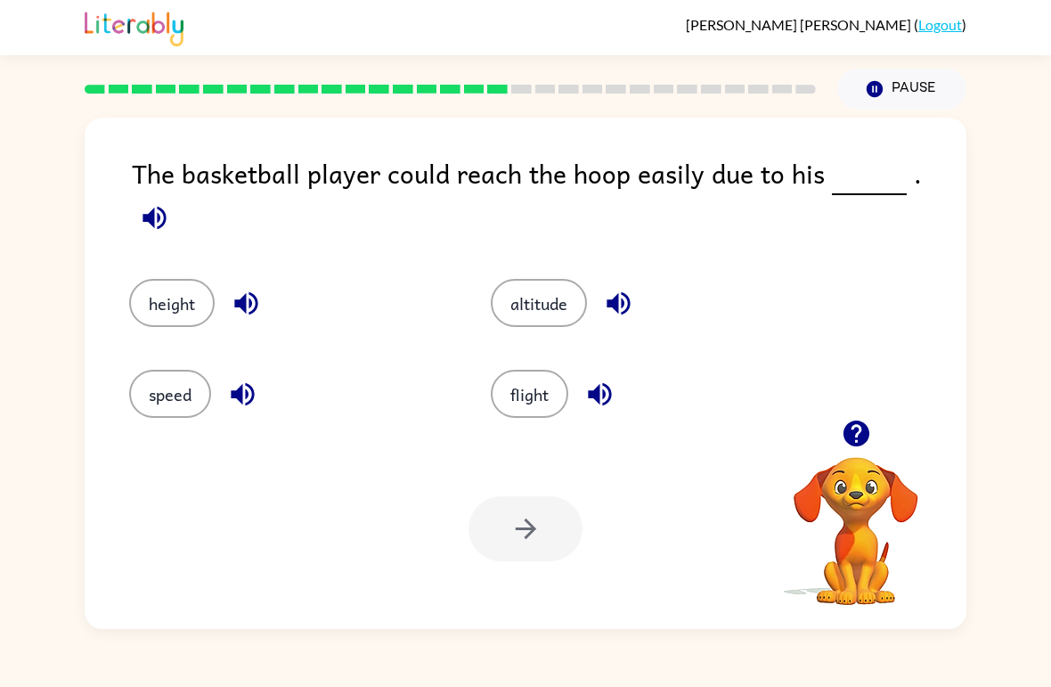
click at [766, 201] on div "The basketball player could reach the hoop easily due to his ." at bounding box center [549, 198] width 835 height 90
click at [804, 197] on div "The basketball player could reach the hoop easily due to his ." at bounding box center [549, 198] width 835 height 90
click at [547, 287] on button "altitude" at bounding box center [539, 303] width 96 height 48
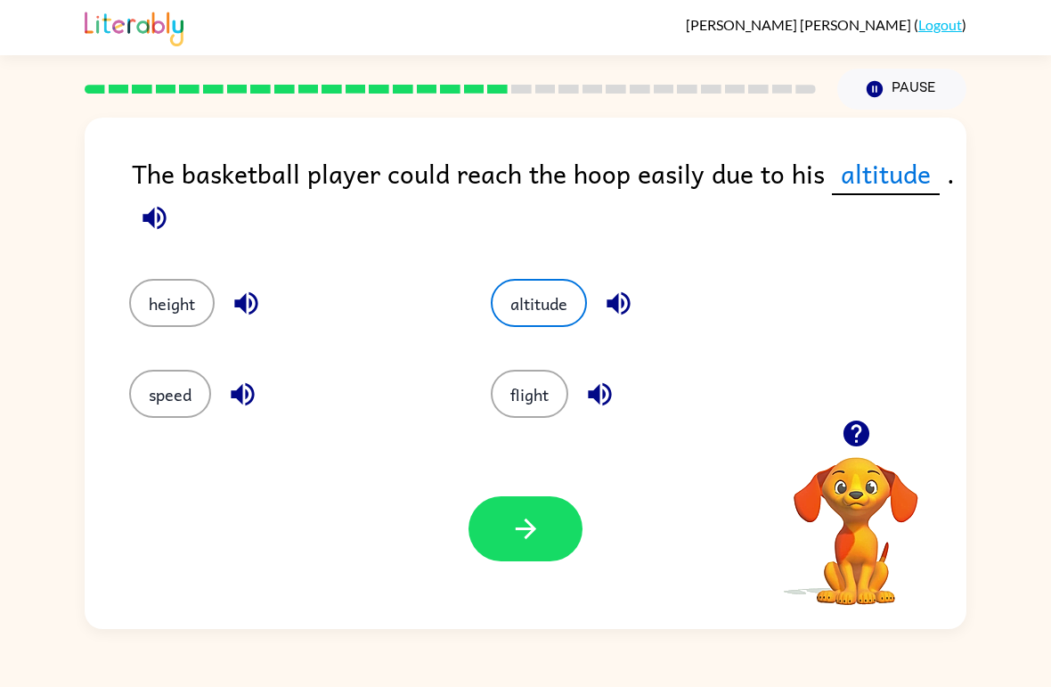
click at [163, 321] on button "height" at bounding box center [172, 303] width 86 height 48
click at [528, 548] on button "button" at bounding box center [526, 528] width 114 height 65
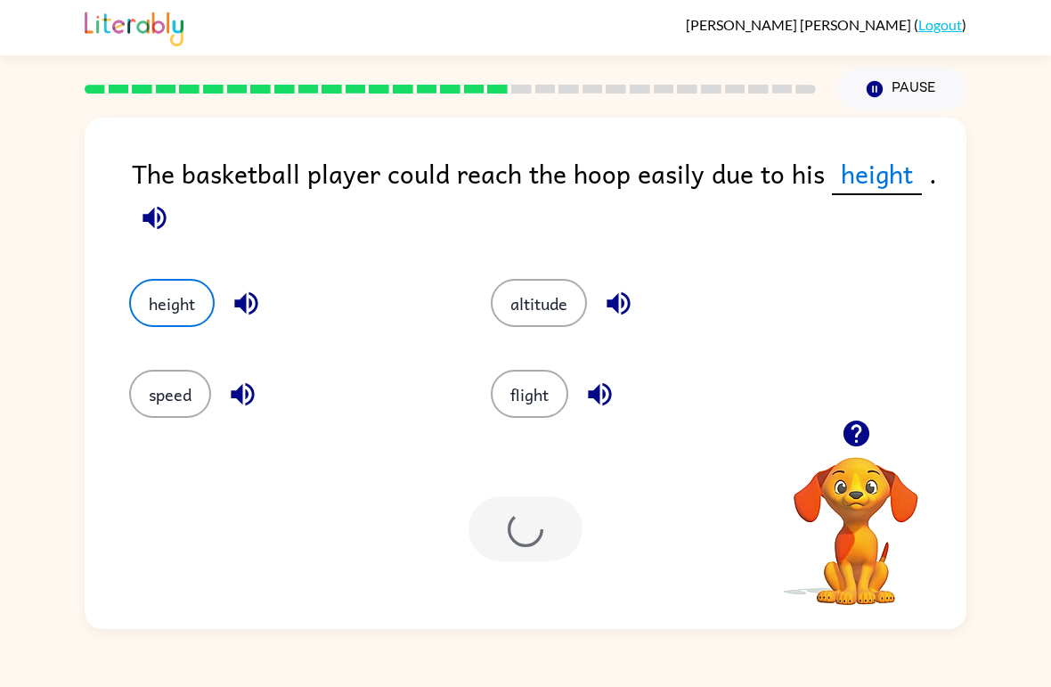
click at [527, 547] on div at bounding box center [526, 528] width 114 height 65
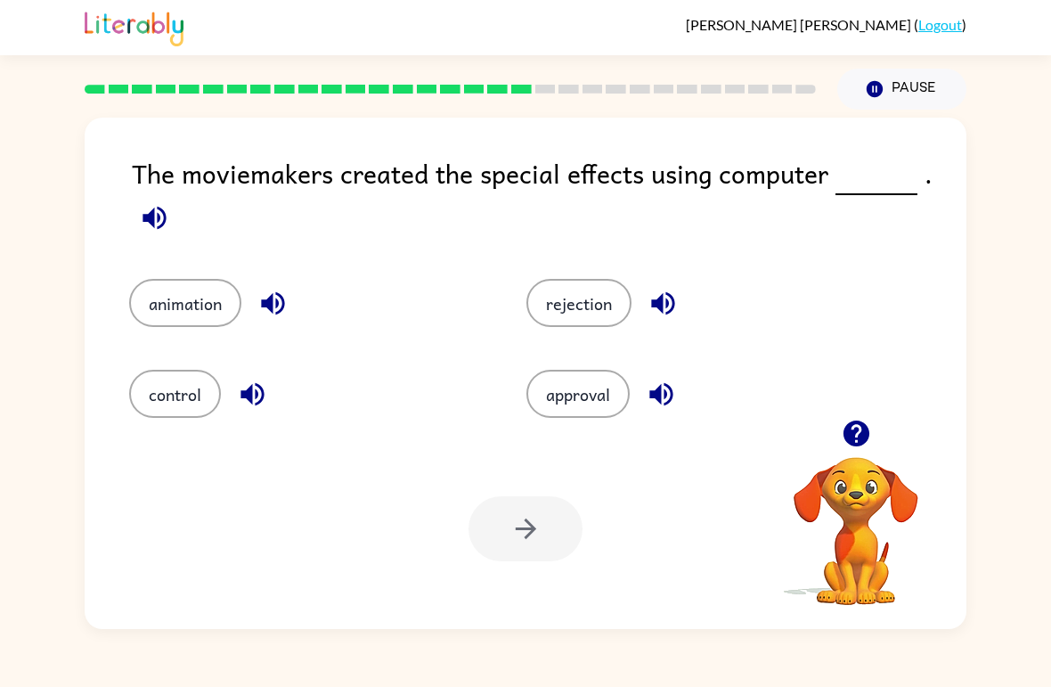
click at [202, 296] on button "animation" at bounding box center [185, 303] width 112 height 48
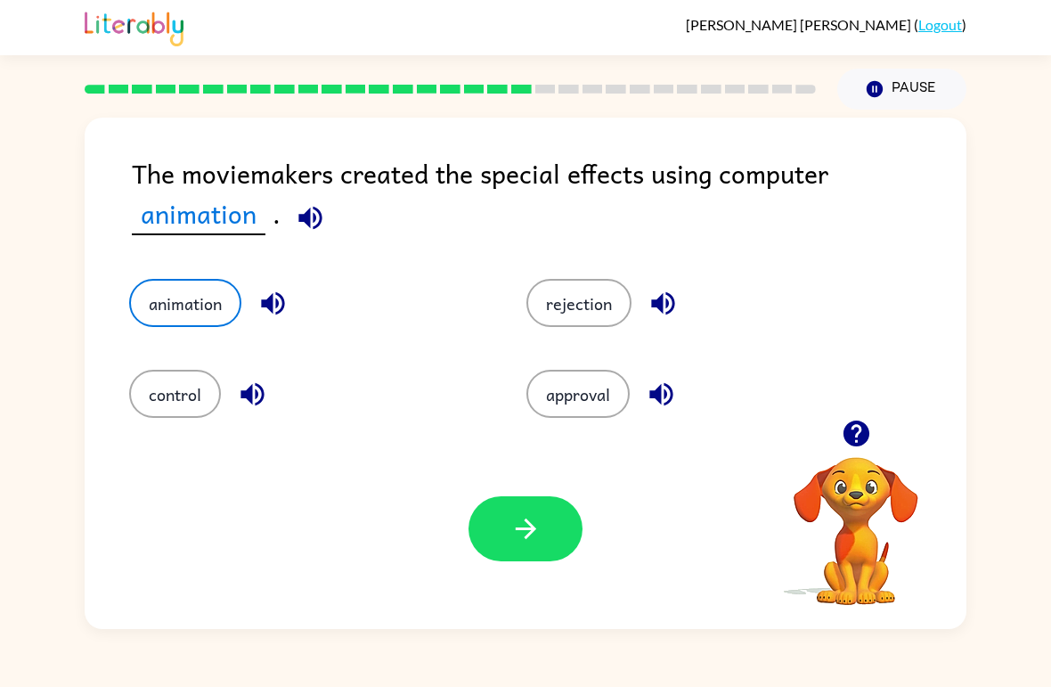
click at [547, 543] on button "button" at bounding box center [526, 528] width 114 height 65
click at [547, 542] on div at bounding box center [526, 528] width 114 height 65
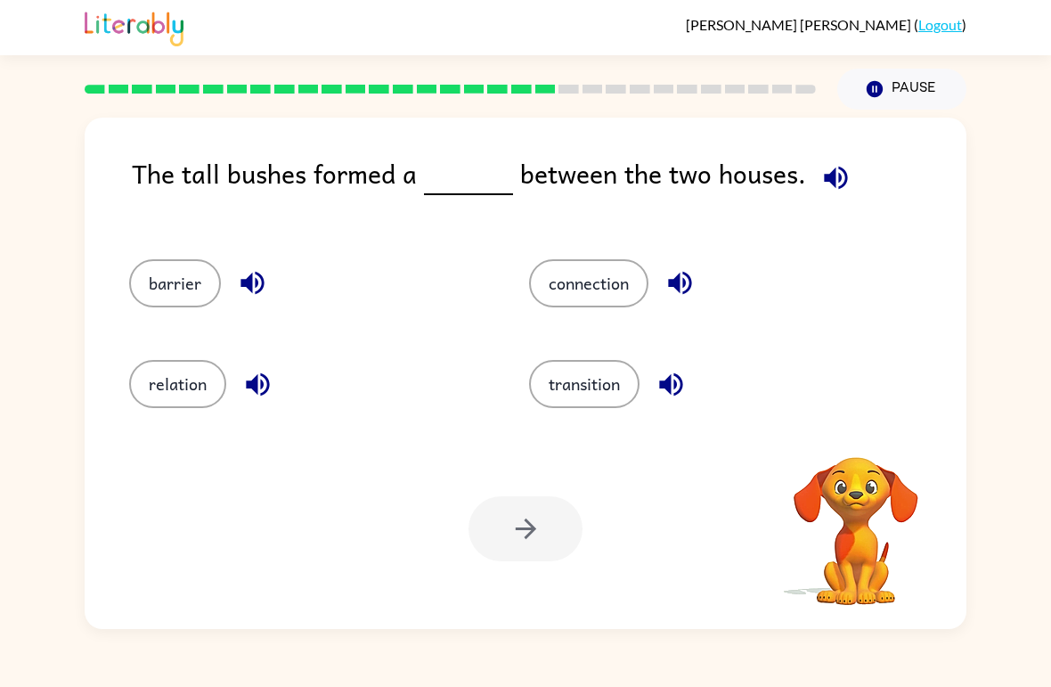
click at [200, 298] on button "barrier" at bounding box center [175, 283] width 92 height 48
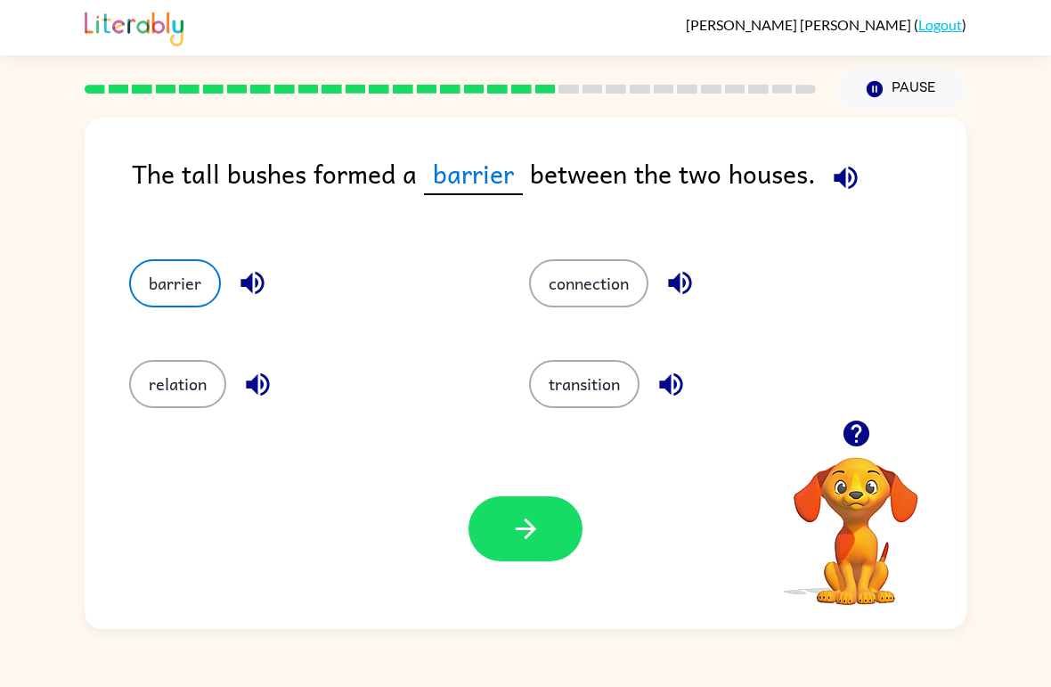
click at [510, 515] on icon "button" at bounding box center [525, 528] width 31 height 31
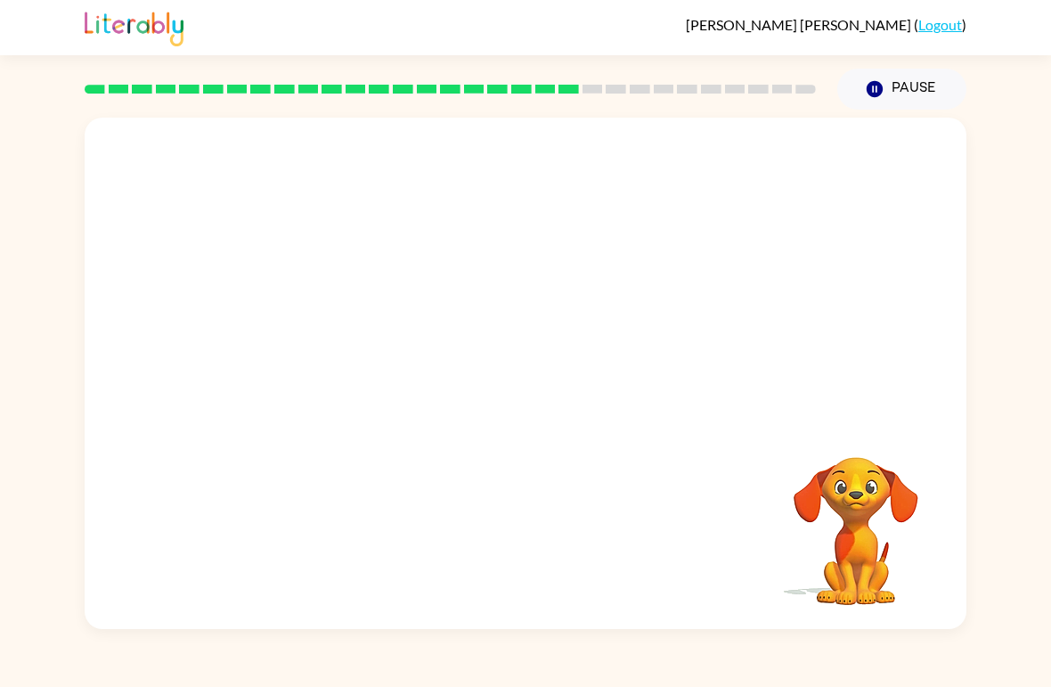
click at [366, 366] on video "Your browser must support playing .mp4 files to use Literably. Please try using…" at bounding box center [526, 269] width 882 height 302
click at [350, 362] on video "Your browser must support playing .mp4 files to use Literably. Please try using…" at bounding box center [526, 269] width 882 height 302
click at [349, 362] on video "Your browser must support playing .mp4 files to use Literably. Please try using…" at bounding box center [526, 269] width 882 height 302
click at [356, 369] on video "Your browser must support playing .mp4 files to use Literably. Please try using…" at bounding box center [526, 269] width 882 height 302
click at [356, 368] on video "Your browser must support playing .mp4 files to use Literably. Please try using…" at bounding box center [526, 269] width 882 height 302
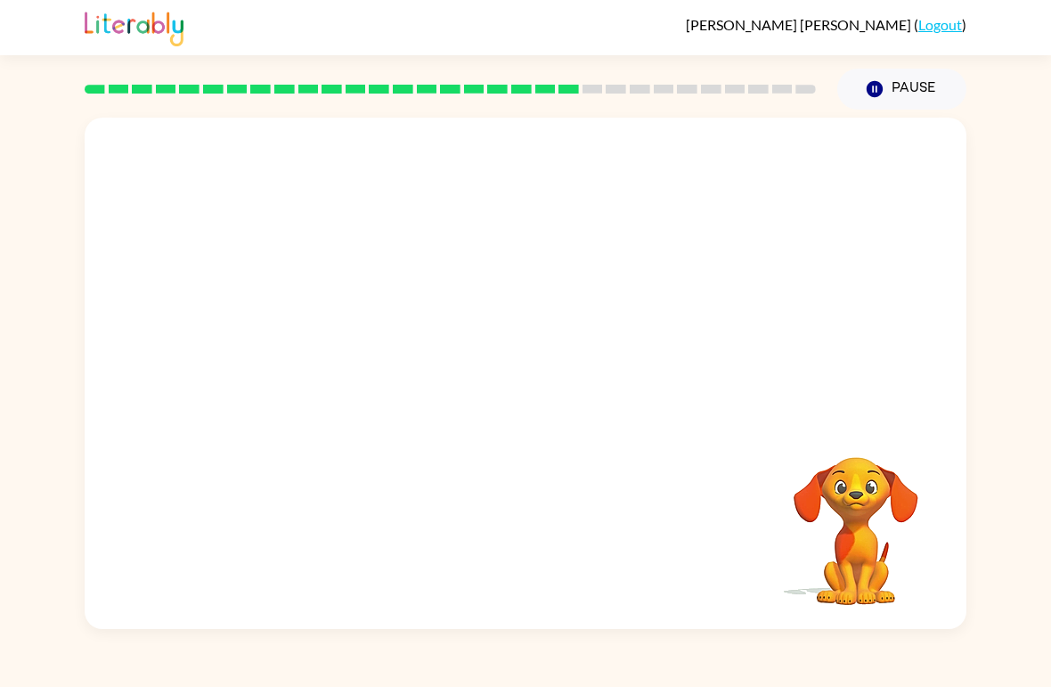
click at [400, 466] on div "Your browser must support playing .mp4 files to use Literably. Please try using…" at bounding box center [526, 373] width 882 height 511
click at [401, 467] on div "Your browser must support playing .mp4 files to use Literably. Please try using…" at bounding box center [526, 373] width 882 height 511
click at [497, 486] on div "Your browser must support playing .mp4 files to use Literably. Please try using…" at bounding box center [526, 373] width 882 height 511
click at [533, 498] on div "Your browser must support playing .mp4 files to use Literably. Please try using…" at bounding box center [526, 373] width 882 height 511
click at [470, 494] on div "Your browser must support playing .mp4 files to use Literably. Please try using…" at bounding box center [526, 373] width 882 height 511
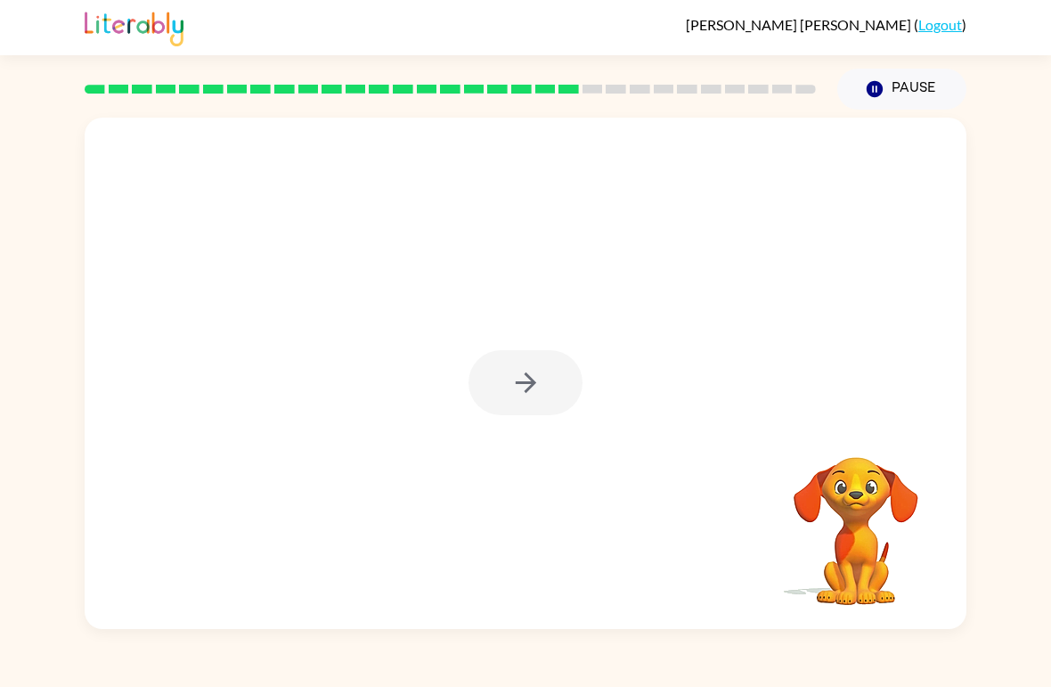
click at [551, 379] on div at bounding box center [526, 382] width 114 height 65
click at [545, 355] on div at bounding box center [526, 382] width 114 height 65
click at [527, 404] on div at bounding box center [526, 382] width 114 height 65
click at [526, 404] on div at bounding box center [526, 382] width 114 height 65
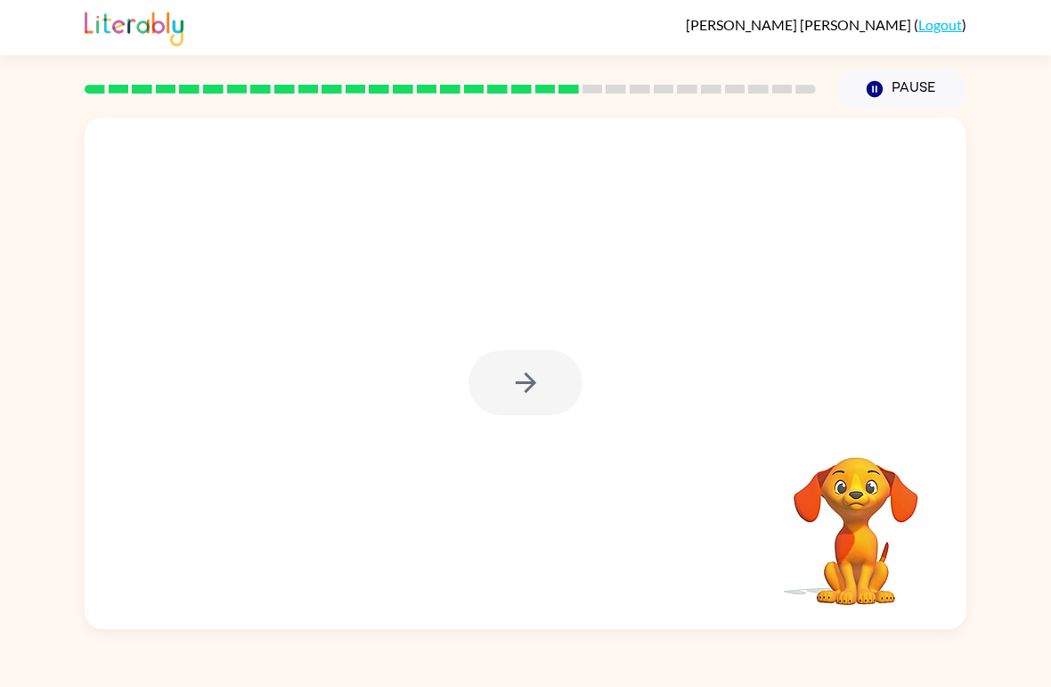
click at [537, 439] on div at bounding box center [526, 373] width 882 height 511
click at [536, 438] on div at bounding box center [526, 373] width 882 height 511
click at [510, 395] on div at bounding box center [526, 382] width 114 height 65
click at [509, 394] on div at bounding box center [526, 382] width 114 height 65
click at [510, 387] on icon "button" at bounding box center [525, 382] width 31 height 31
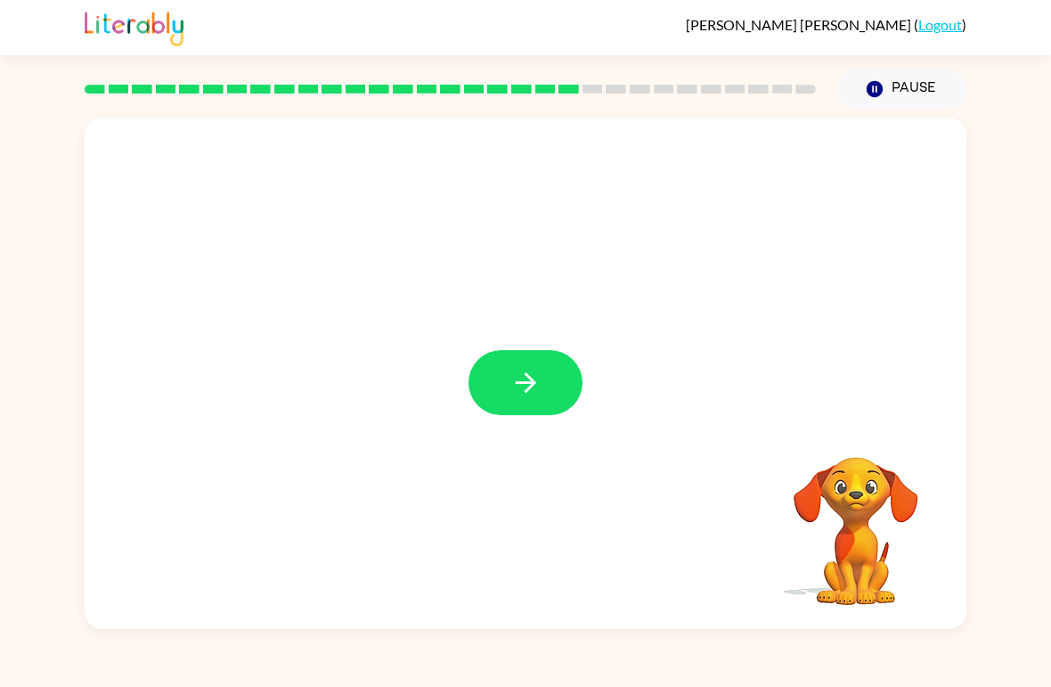
click at [510, 386] on div at bounding box center [526, 382] width 114 height 65
click at [497, 376] on div at bounding box center [526, 382] width 114 height 65
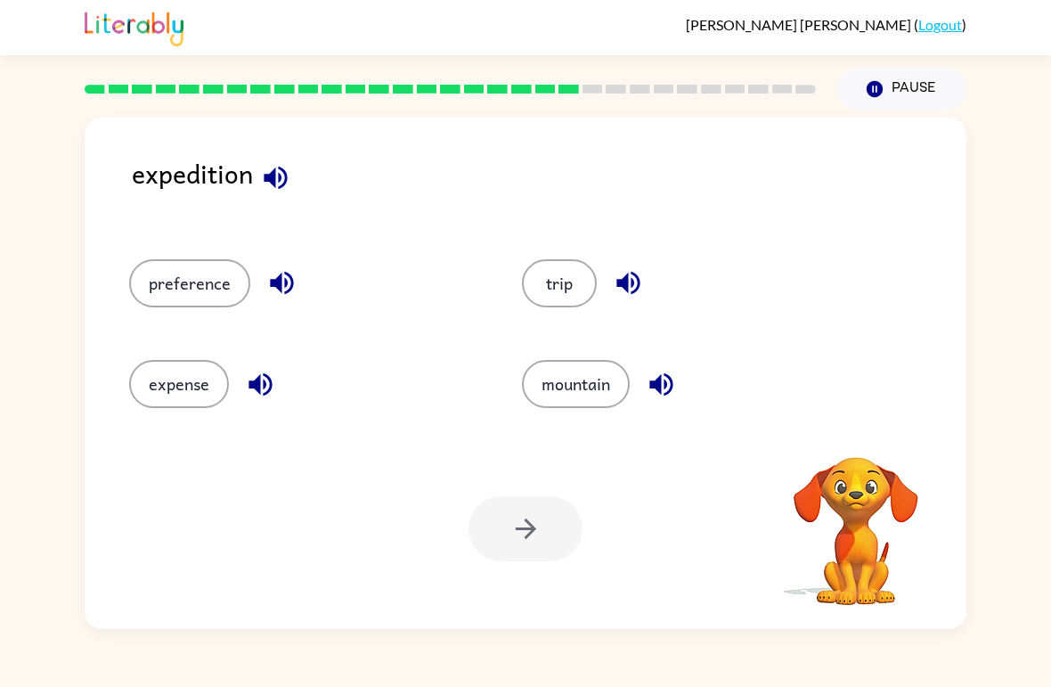
click at [565, 282] on button "trip" at bounding box center [559, 283] width 75 height 48
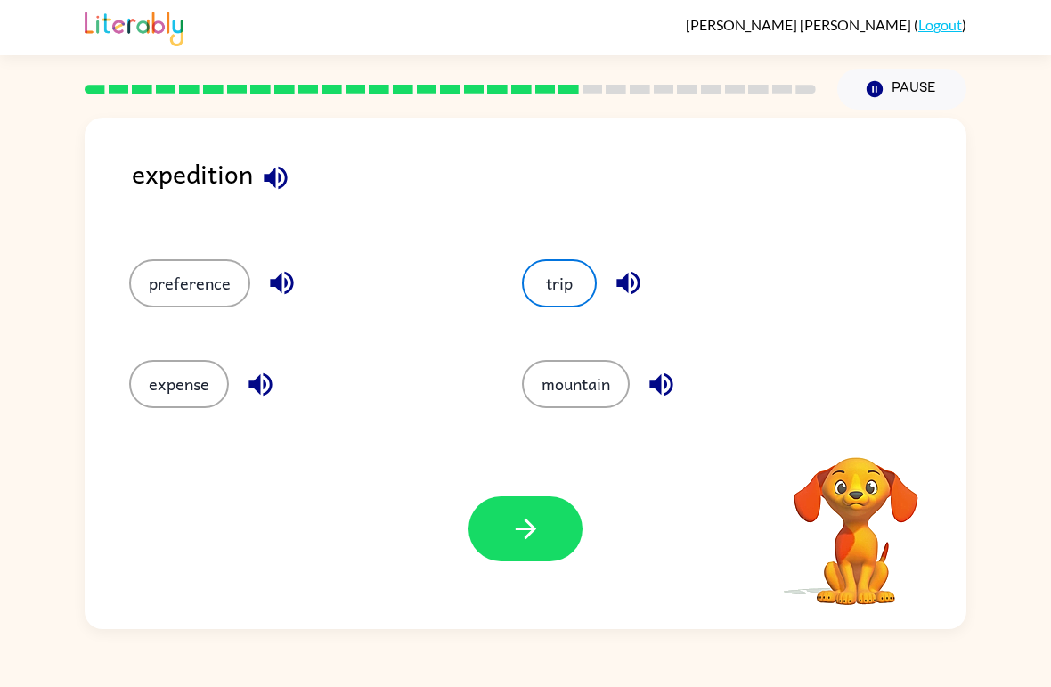
click at [530, 534] on icon "button" at bounding box center [525, 528] width 20 height 20
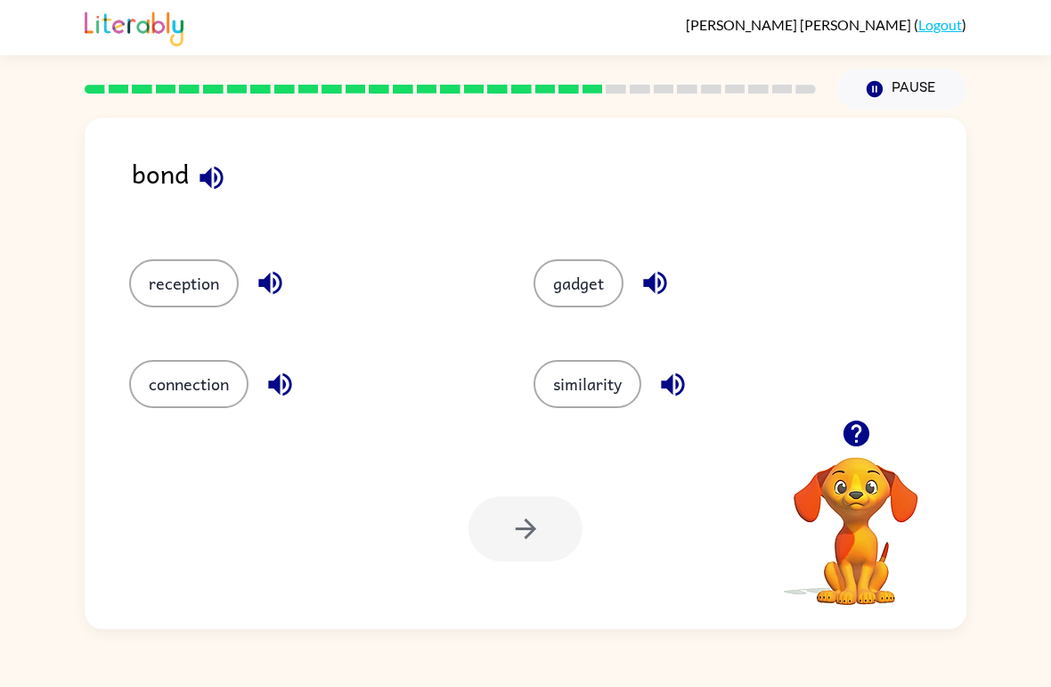
click at [592, 286] on button "gadget" at bounding box center [579, 283] width 90 height 48
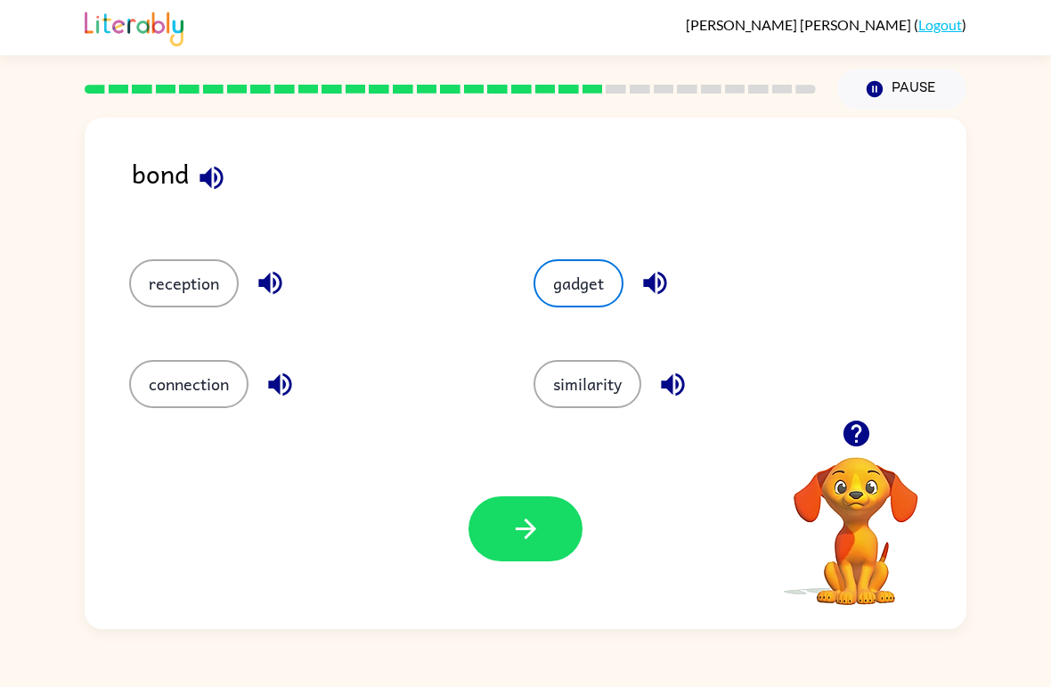
click at [538, 525] on icon "button" at bounding box center [525, 528] width 31 height 31
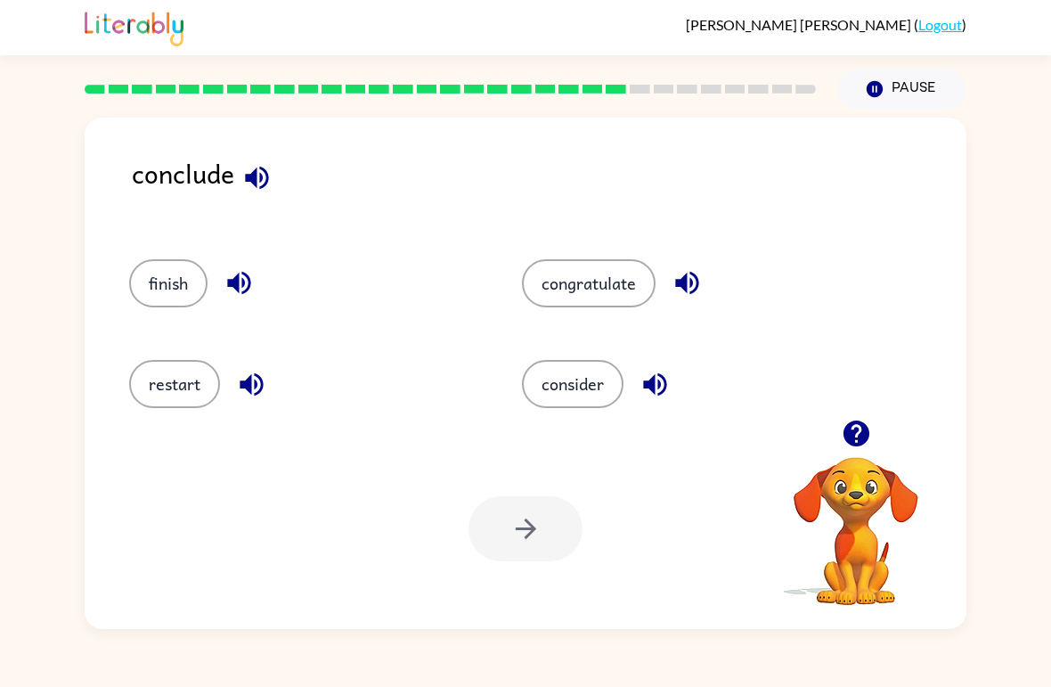
click at [174, 285] on button "finish" at bounding box center [168, 283] width 78 height 48
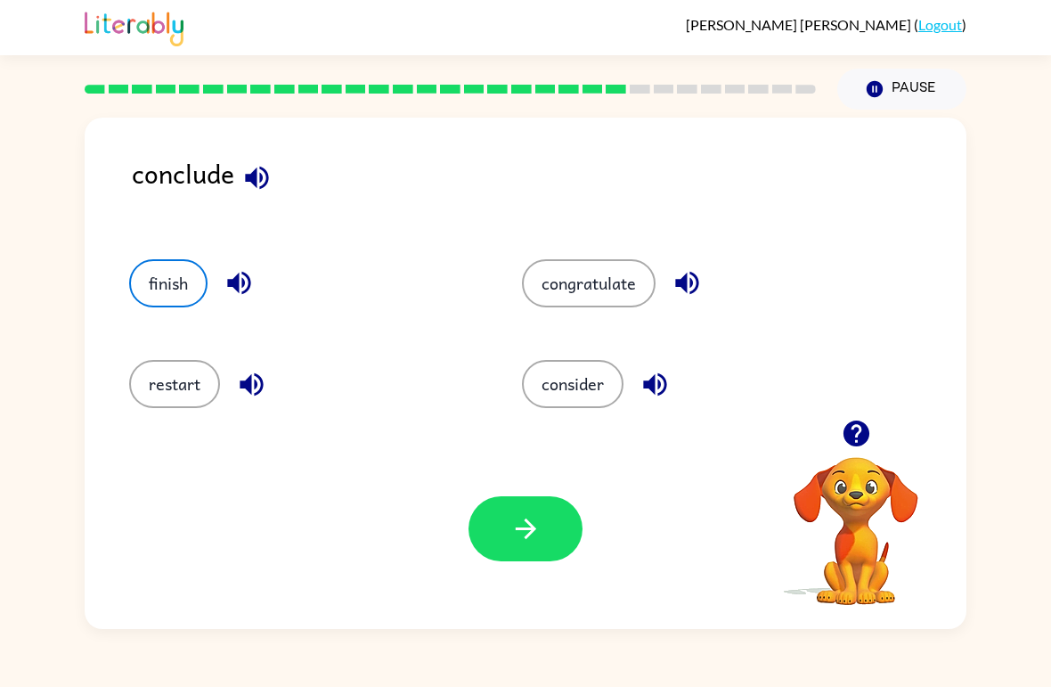
click at [529, 527] on icon "button" at bounding box center [525, 528] width 31 height 31
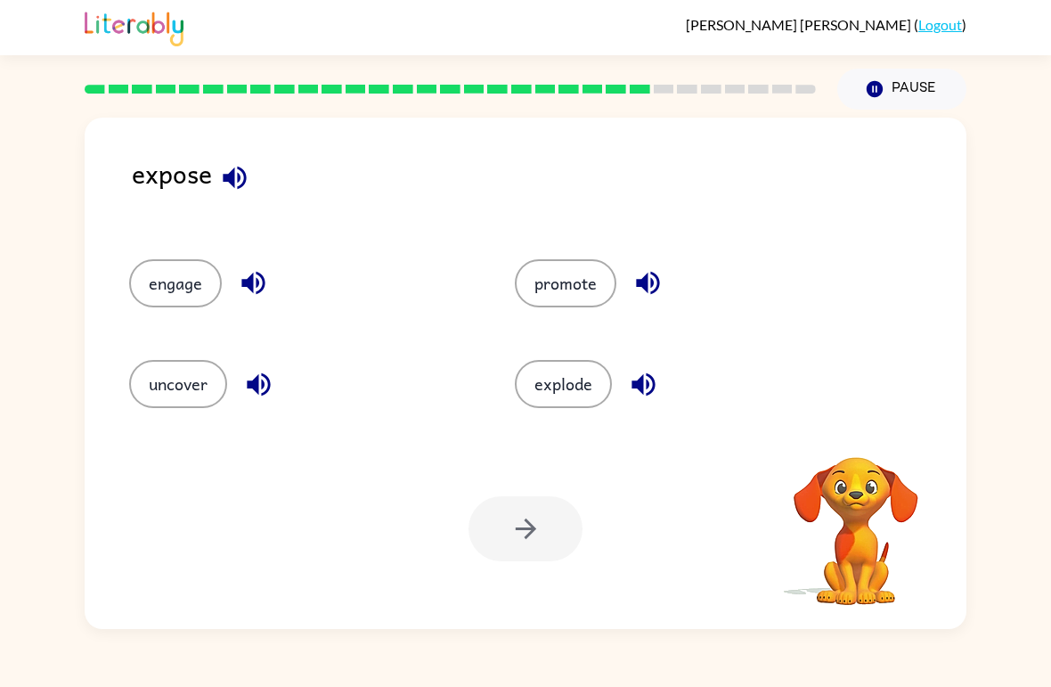
click at [197, 384] on button "uncover" at bounding box center [178, 384] width 98 height 48
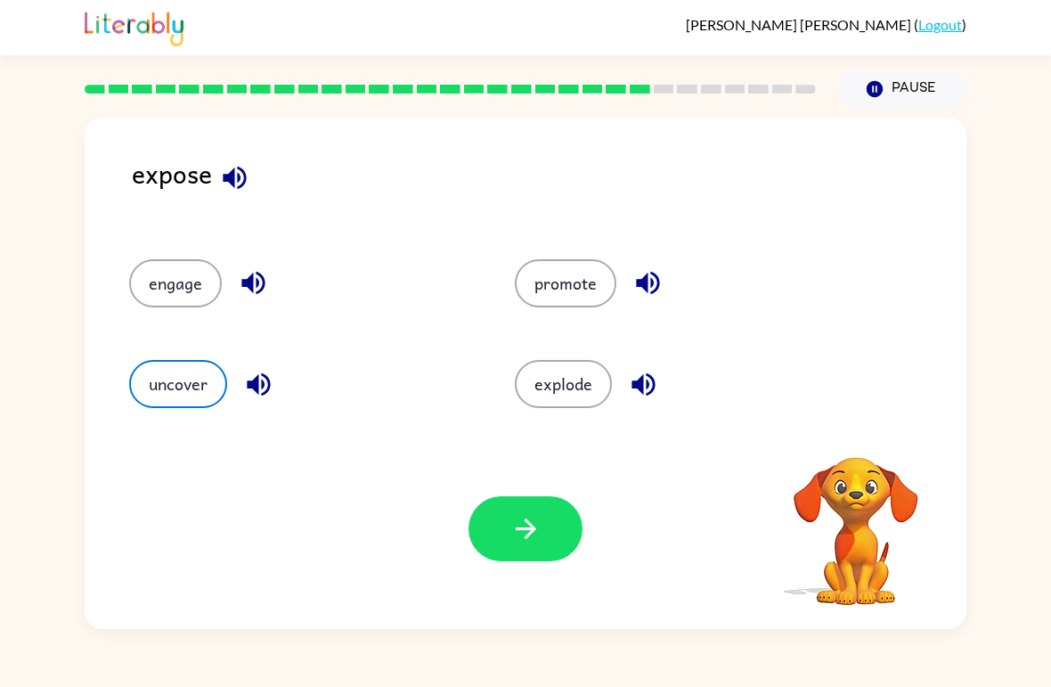
click at [507, 506] on button "button" at bounding box center [526, 528] width 114 height 65
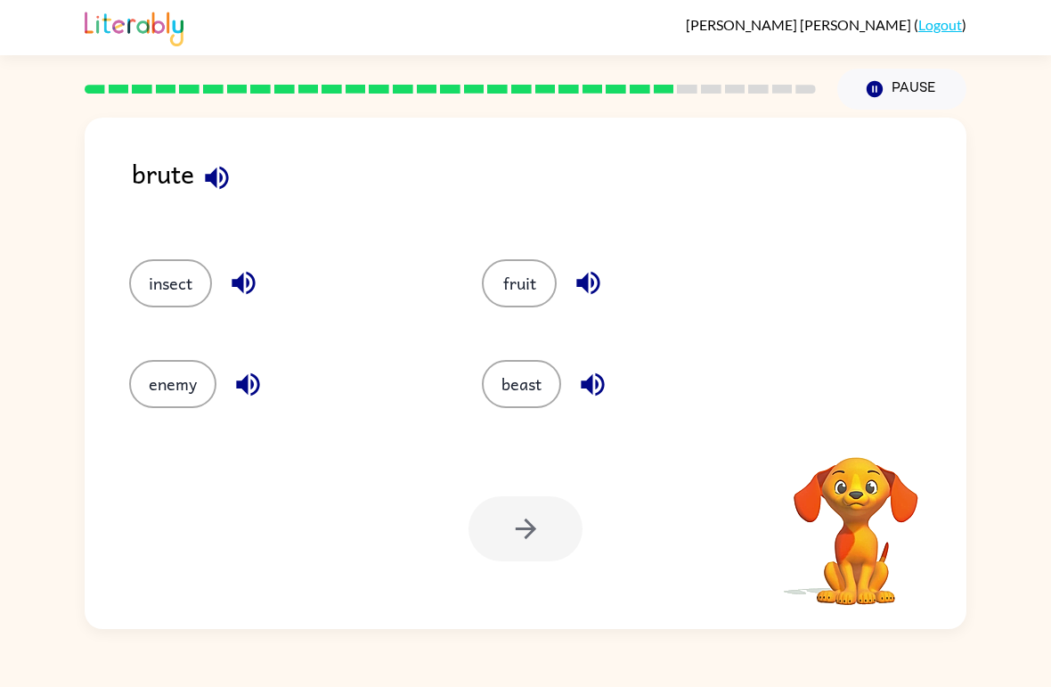
click at [529, 403] on button "beast" at bounding box center [521, 384] width 79 height 48
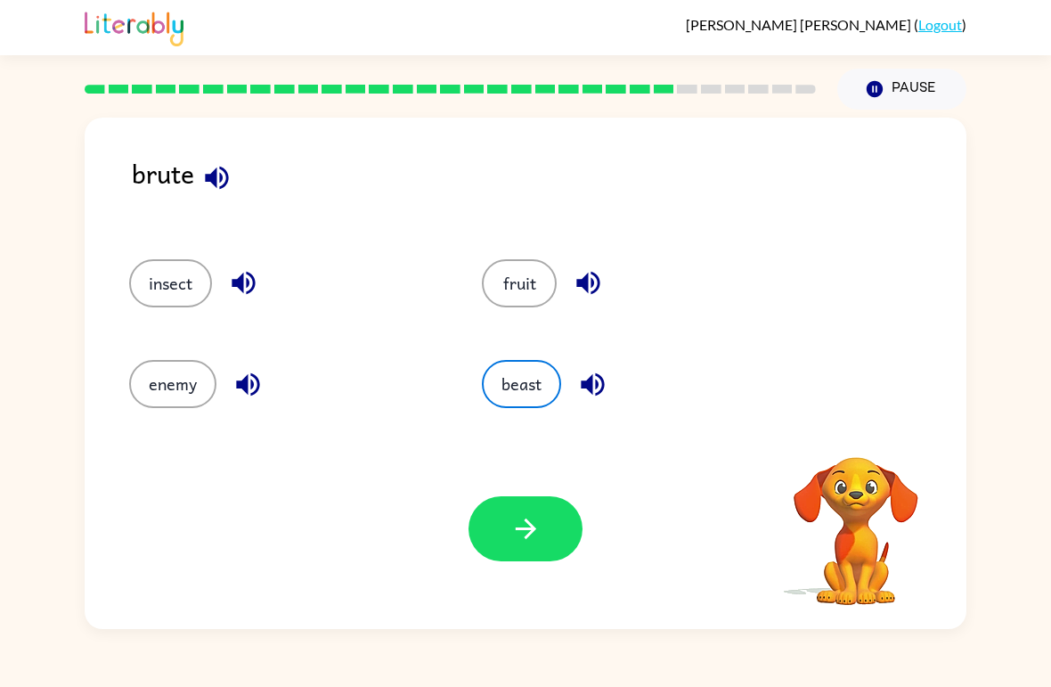
click at [176, 371] on button "enemy" at bounding box center [172, 384] width 87 height 48
click at [535, 382] on button "beast" at bounding box center [521, 384] width 79 height 48
click at [518, 536] on icon "button" at bounding box center [525, 528] width 31 height 31
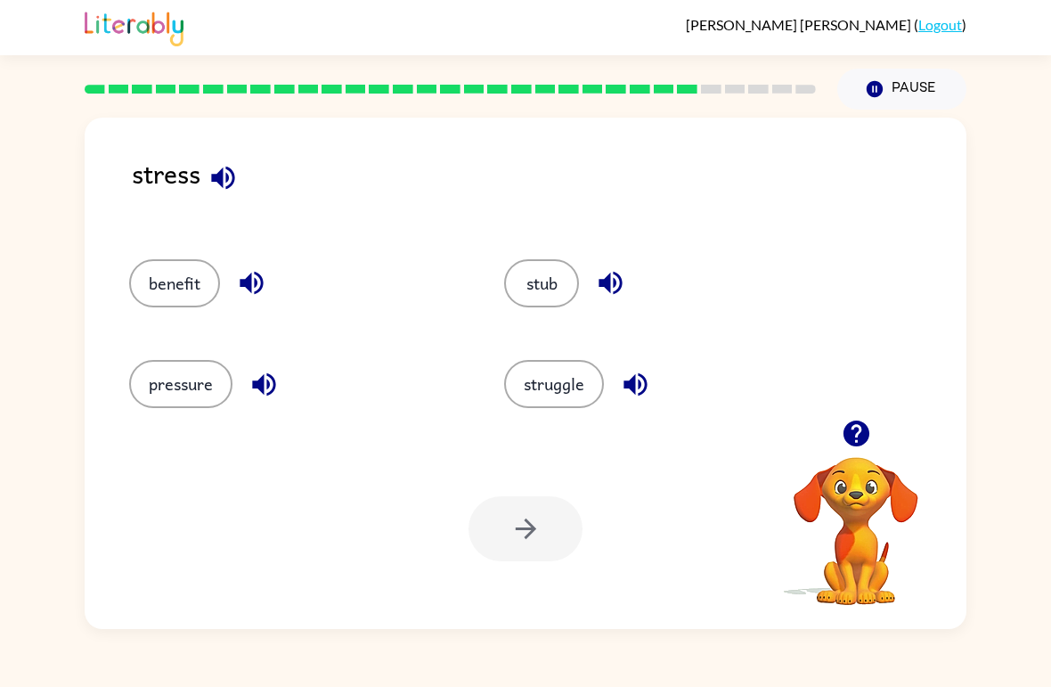
click at [499, 524] on div at bounding box center [526, 528] width 114 height 65
click at [543, 543] on div at bounding box center [526, 528] width 114 height 65
click at [543, 542] on div at bounding box center [526, 528] width 114 height 65
click at [547, 529] on div at bounding box center [526, 528] width 114 height 65
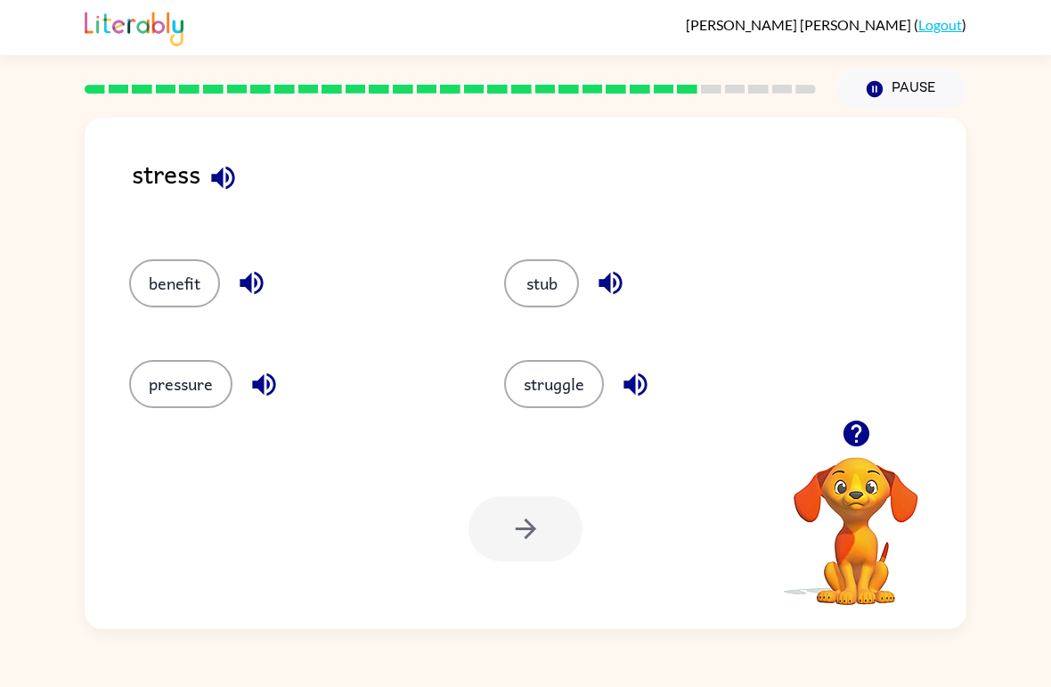
click at [165, 298] on button "benefit" at bounding box center [174, 283] width 91 height 48
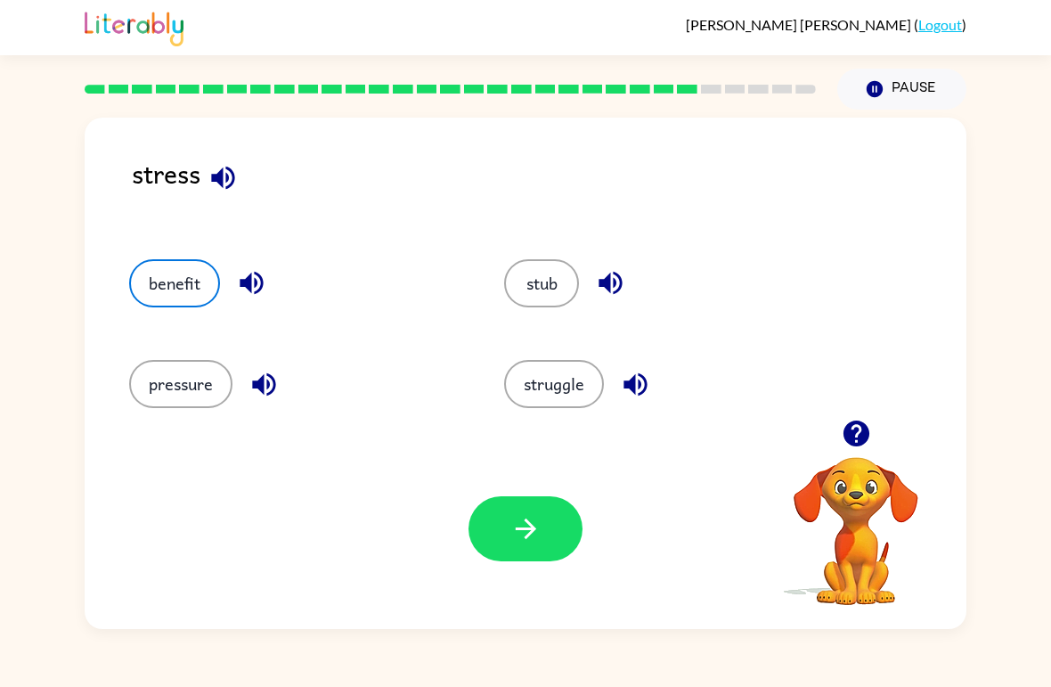
click at [567, 408] on button "struggle" at bounding box center [554, 384] width 100 height 48
click at [524, 539] on icon "button" at bounding box center [525, 528] width 31 height 31
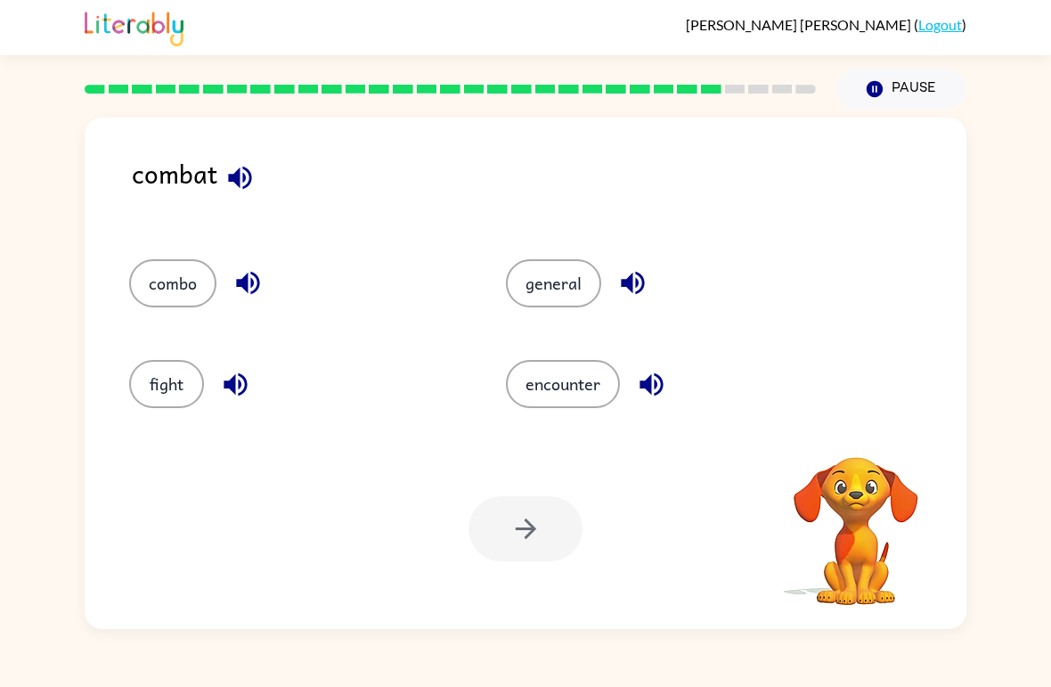
click at [160, 399] on button "fight" at bounding box center [166, 384] width 75 height 48
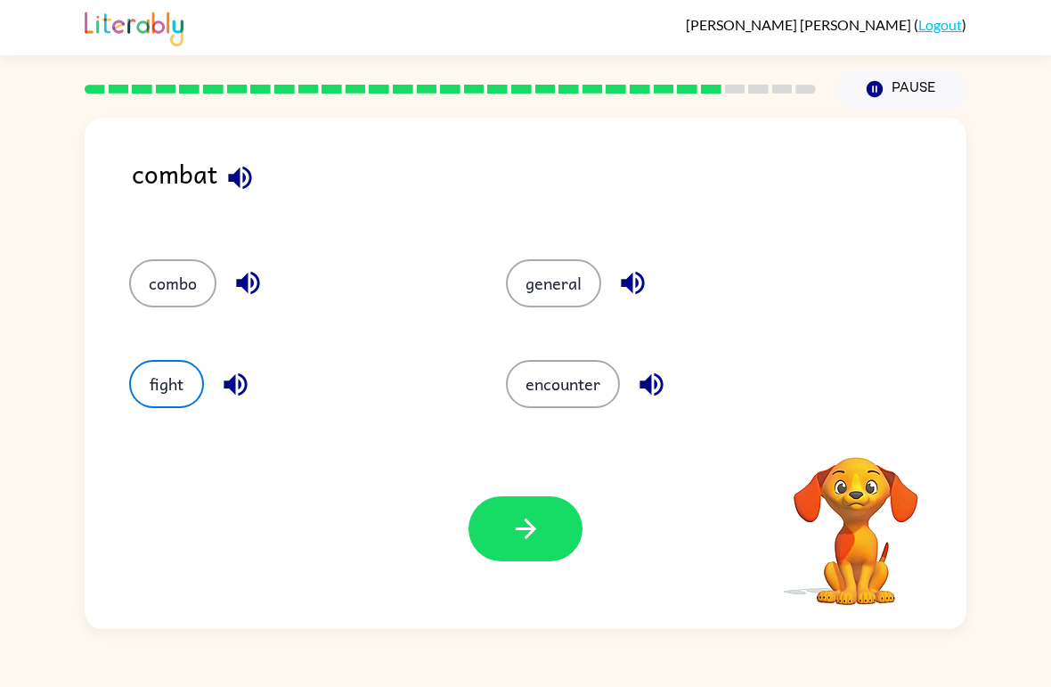
click at [513, 534] on icon "button" at bounding box center [525, 528] width 31 height 31
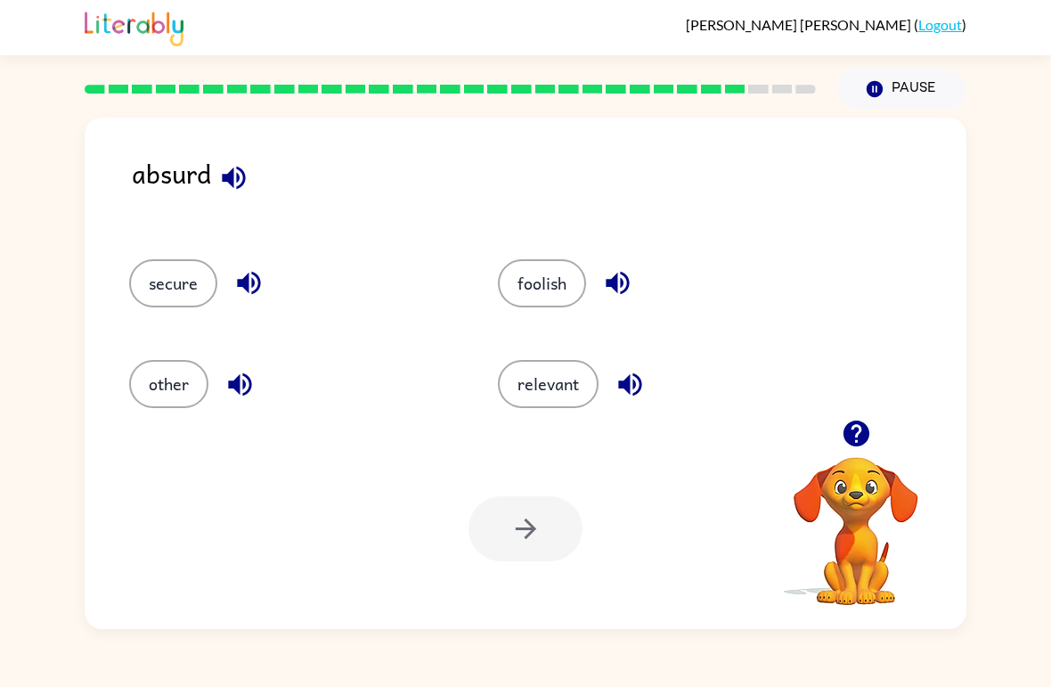
click at [558, 388] on button "relevant" at bounding box center [548, 384] width 101 height 48
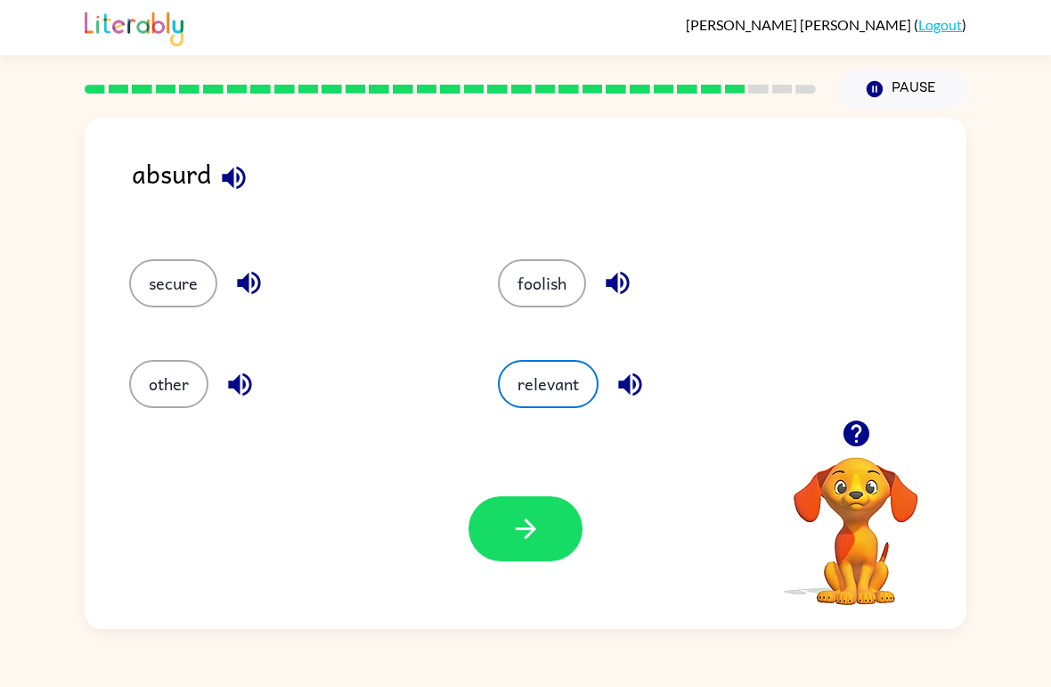
click at [526, 527] on icon "button" at bounding box center [525, 528] width 31 height 31
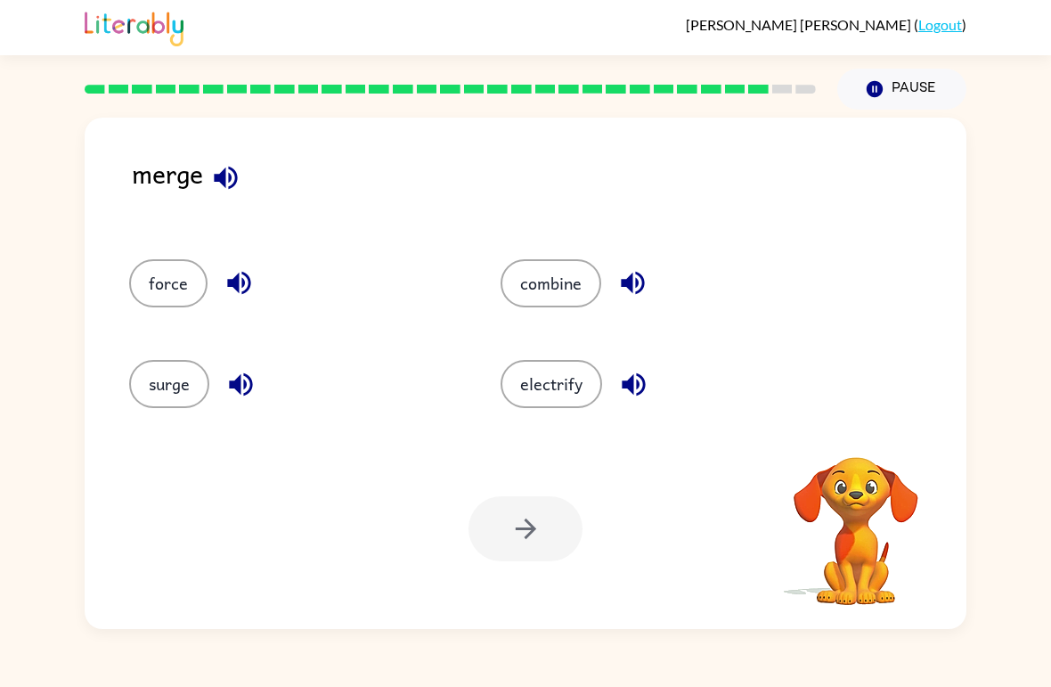
click at [572, 297] on button "combine" at bounding box center [551, 283] width 101 height 48
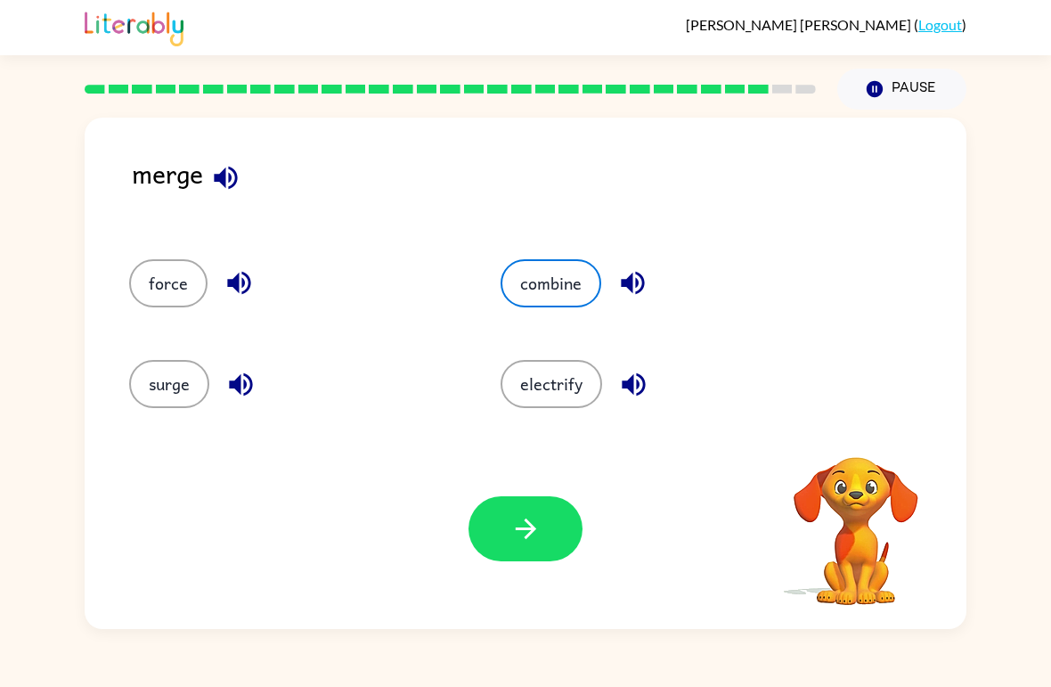
click at [516, 544] on icon "button" at bounding box center [525, 528] width 31 height 31
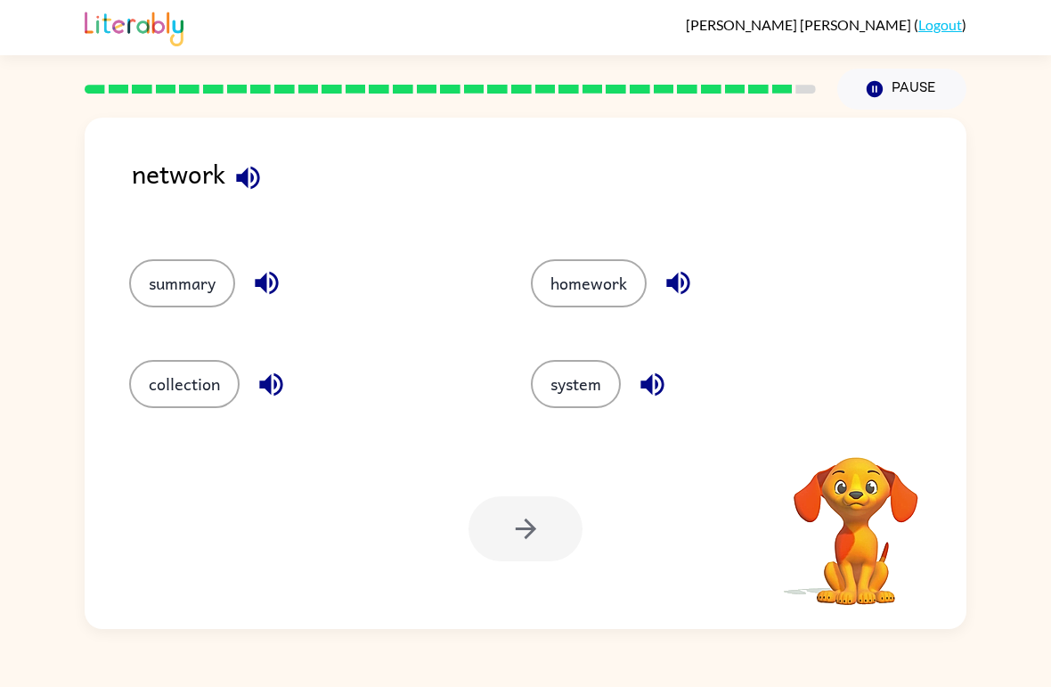
click at [581, 387] on button "system" at bounding box center [576, 384] width 90 height 48
click at [580, 386] on button "system" at bounding box center [576, 384] width 90 height 48
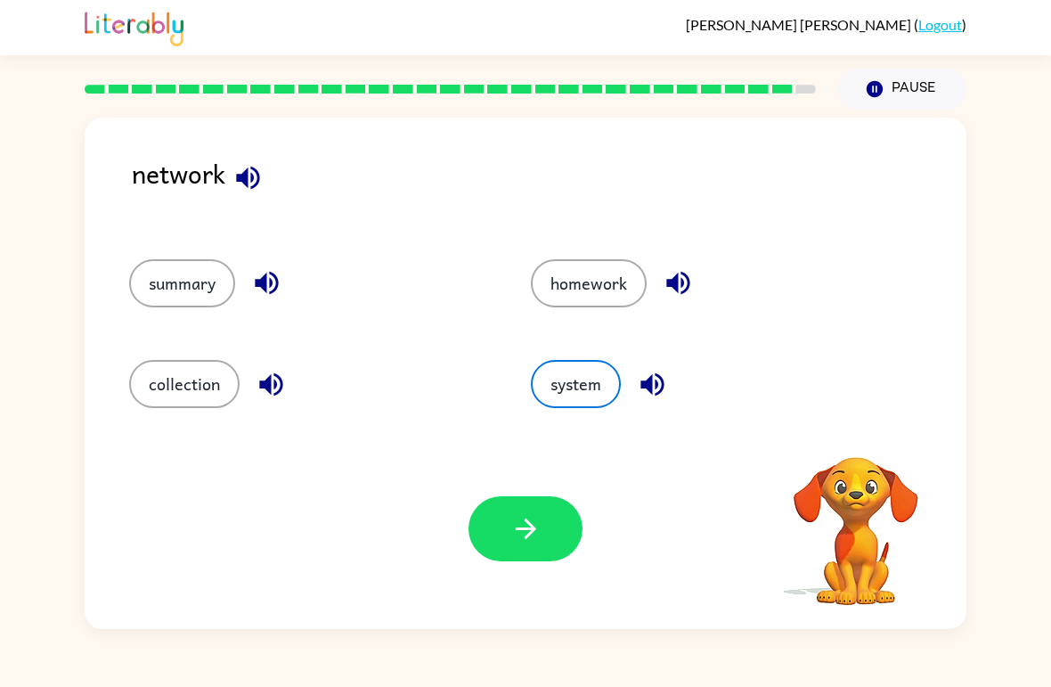
click at [510, 538] on icon "button" at bounding box center [525, 528] width 31 height 31
